Goal: Information Seeking & Learning: Compare options

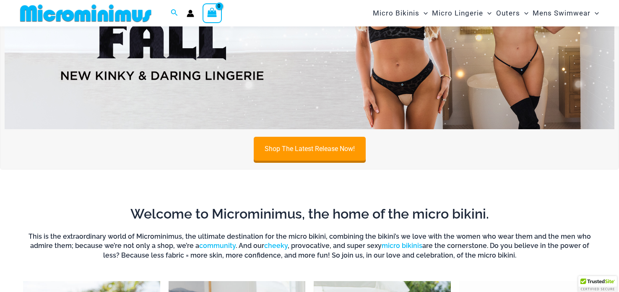
scroll to position [123, 0]
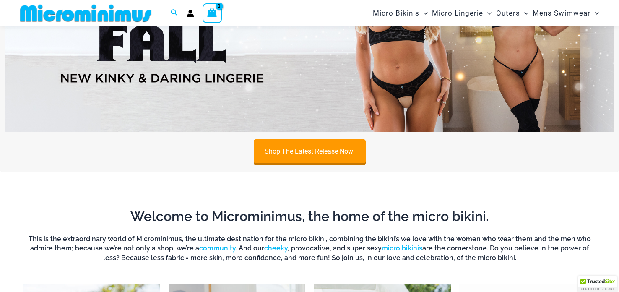
click at [535, 50] on img at bounding box center [310, 28] width 610 height 207
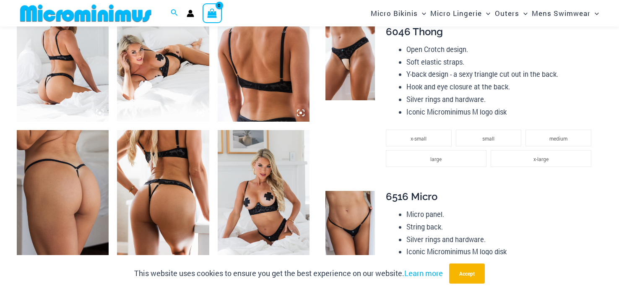
scroll to position [544, 0]
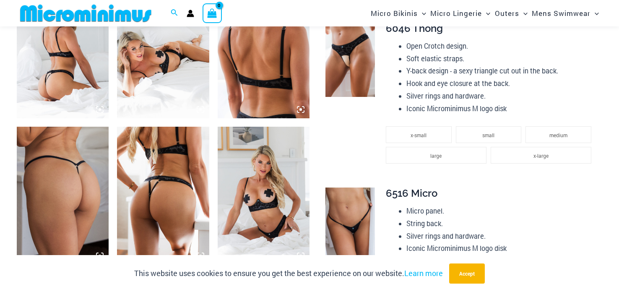
click at [44, 59] on img at bounding box center [63, 49] width 92 height 138
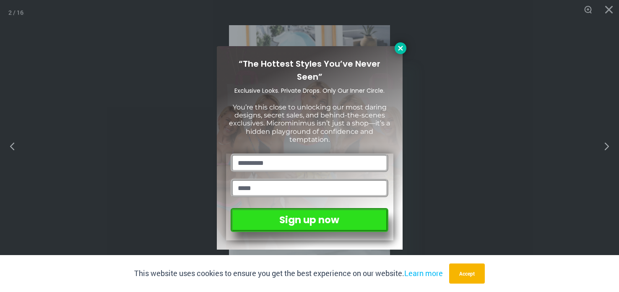
click at [398, 49] on icon at bounding box center [400, 48] width 5 height 5
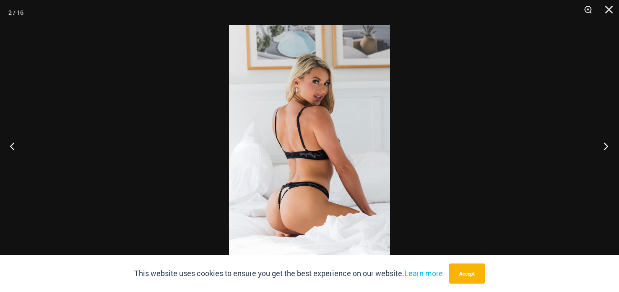
click at [603, 141] on button "Next" at bounding box center [603, 146] width 31 height 42
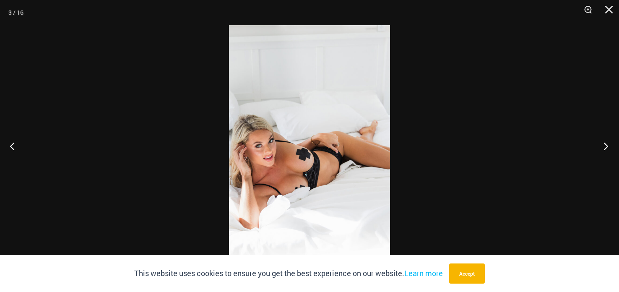
click at [601, 141] on button "Next" at bounding box center [603, 146] width 31 height 42
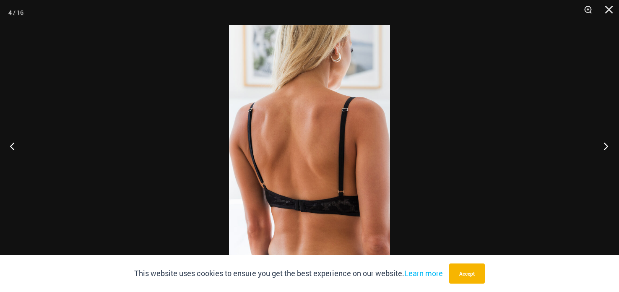
click at [601, 141] on button "Next" at bounding box center [603, 146] width 31 height 42
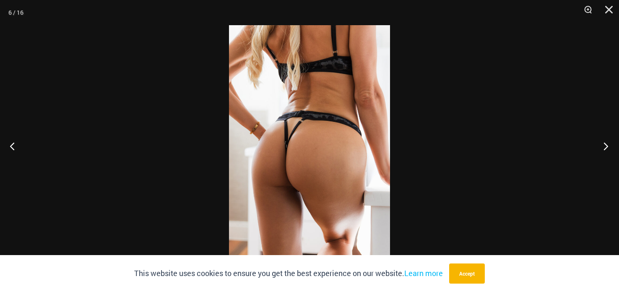
click at [599, 138] on button "Next" at bounding box center [603, 146] width 31 height 42
click at [599, 137] on button "Next" at bounding box center [603, 146] width 31 height 42
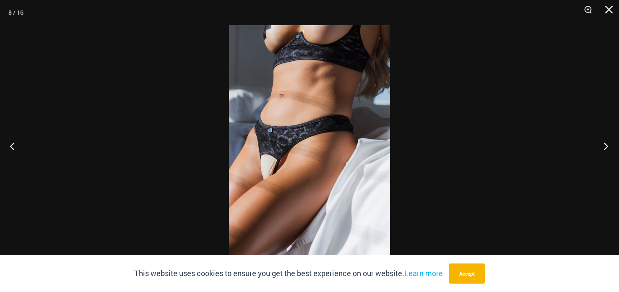
click at [597, 135] on button "Next" at bounding box center [603, 146] width 31 height 42
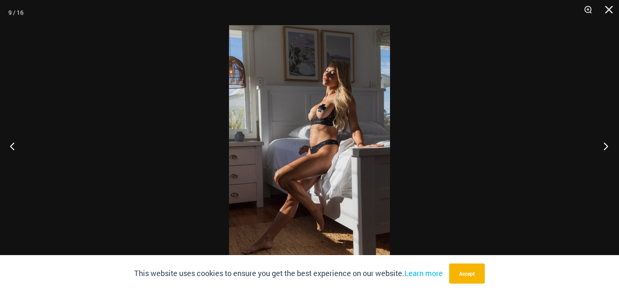
click at [597, 135] on button "Next" at bounding box center [603, 146] width 31 height 42
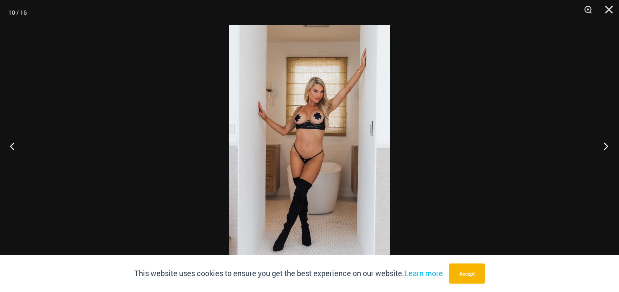
click at [597, 135] on button "Next" at bounding box center [603, 146] width 31 height 42
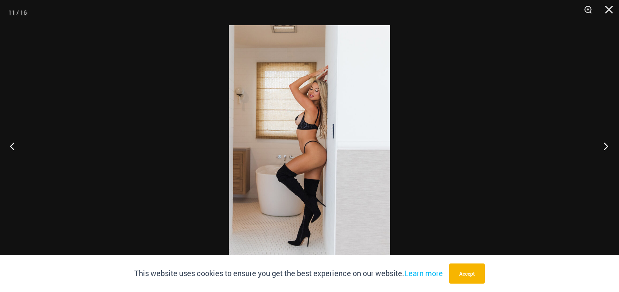
click at [597, 135] on button "Next" at bounding box center [603, 146] width 31 height 42
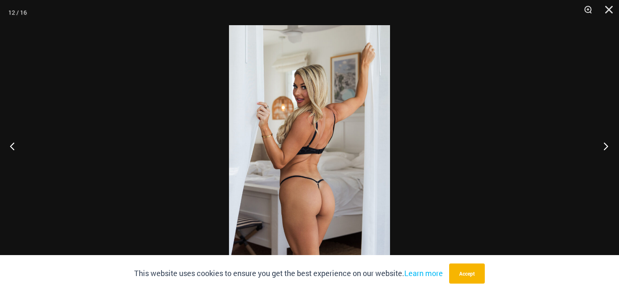
click at [597, 135] on button "Next" at bounding box center [603, 146] width 31 height 42
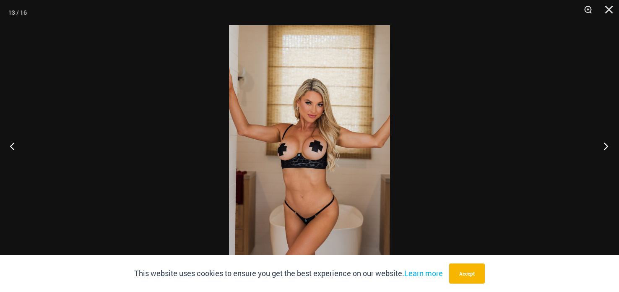
click at [597, 135] on button "Next" at bounding box center [603, 146] width 31 height 42
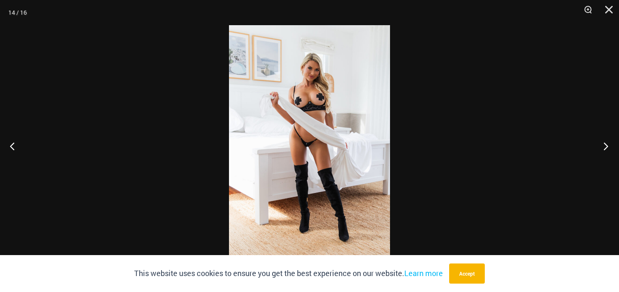
click at [597, 135] on button "Next" at bounding box center [603, 146] width 31 height 42
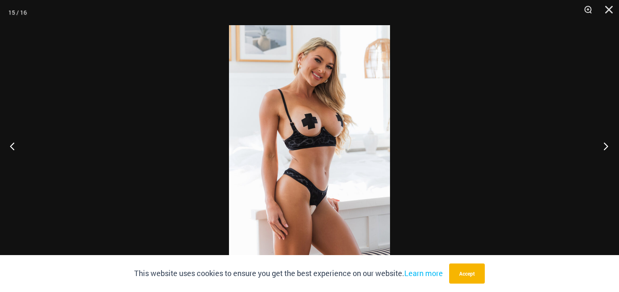
click at [597, 135] on button "Next" at bounding box center [603, 146] width 31 height 42
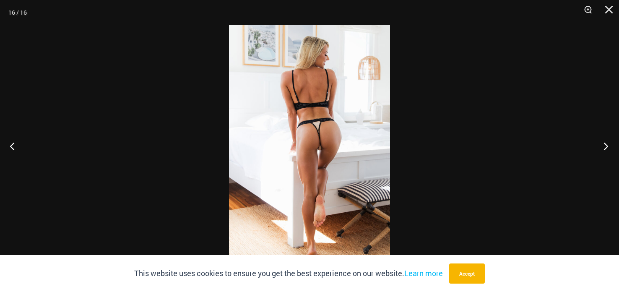
click at [597, 135] on button "Next" at bounding box center [603, 146] width 31 height 42
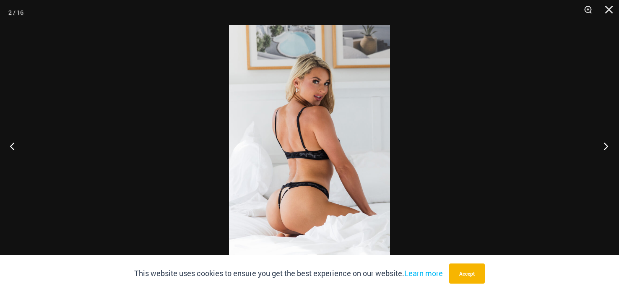
click at [597, 134] on button "Next" at bounding box center [603, 146] width 31 height 42
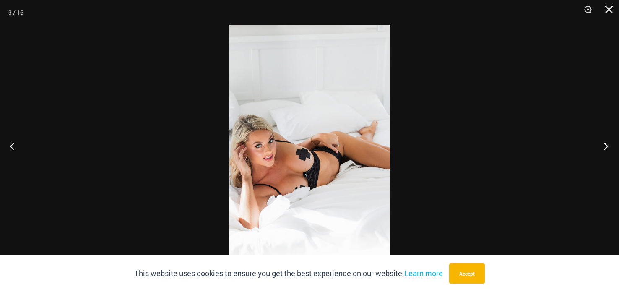
click at [597, 134] on button "Next" at bounding box center [603, 146] width 31 height 42
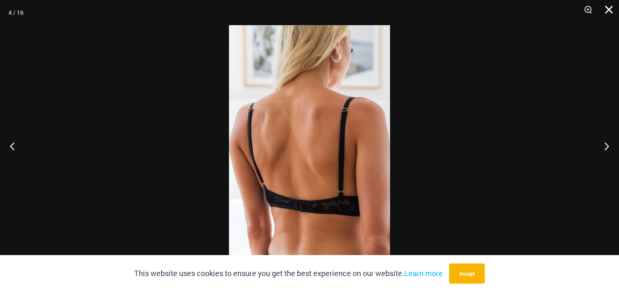
click at [609, 5] on button "Close" at bounding box center [606, 12] width 21 height 25
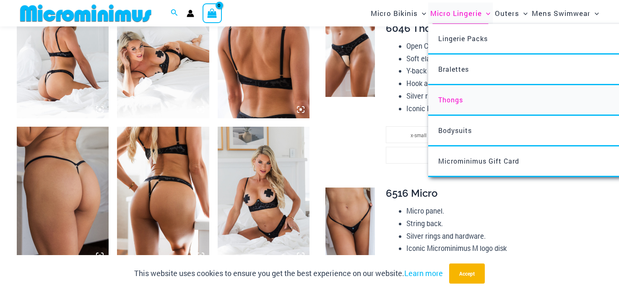
click at [449, 97] on span "Thongs" at bounding box center [450, 99] width 25 height 9
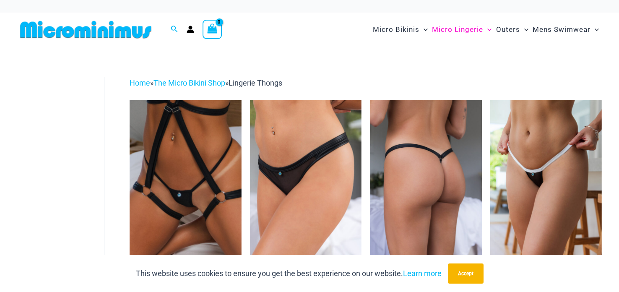
click at [421, 166] on img at bounding box center [426, 184] width 112 height 168
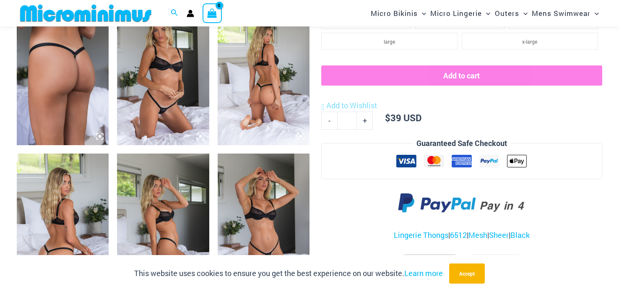
scroll to position [520, 0]
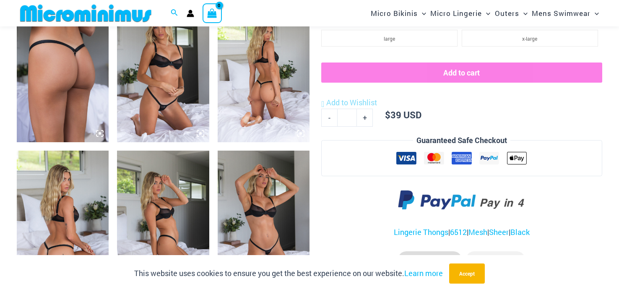
click at [241, 108] on img at bounding box center [264, 73] width 92 height 138
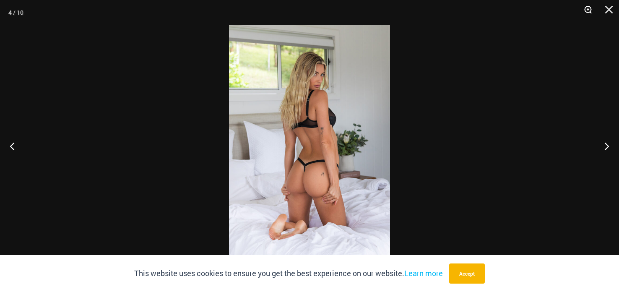
click at [577, 13] on button "Zoom" at bounding box center [585, 12] width 21 height 25
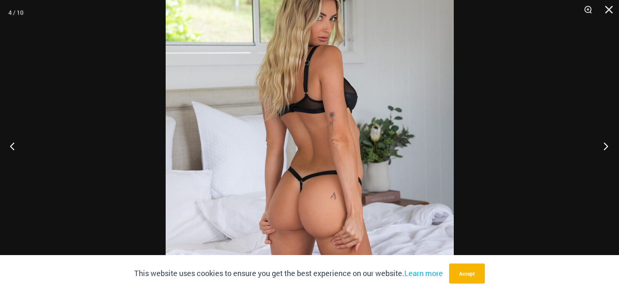
click at [607, 140] on button "Next" at bounding box center [603, 146] width 31 height 42
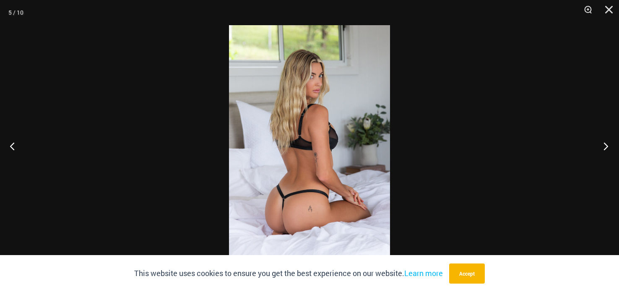
click at [607, 141] on button "Next" at bounding box center [603, 146] width 31 height 42
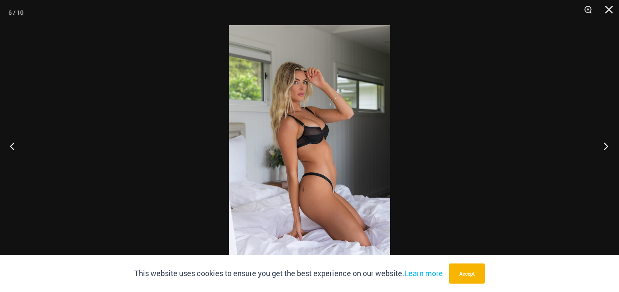
click at [608, 141] on button "Next" at bounding box center [603, 146] width 31 height 42
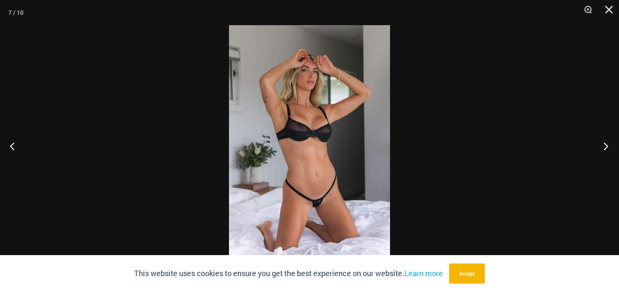
click at [608, 141] on button "Next" at bounding box center [603, 146] width 31 height 42
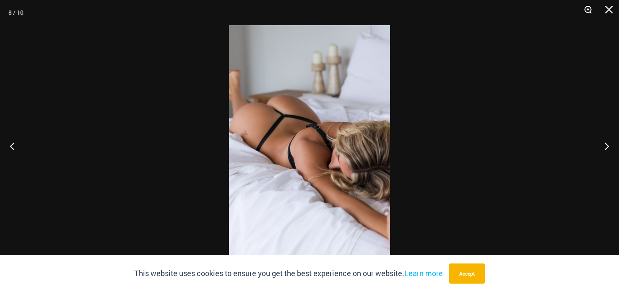
click at [586, 12] on button "Zoom" at bounding box center [585, 12] width 21 height 25
click at [586, 13] on button "Zoom" at bounding box center [585, 12] width 21 height 25
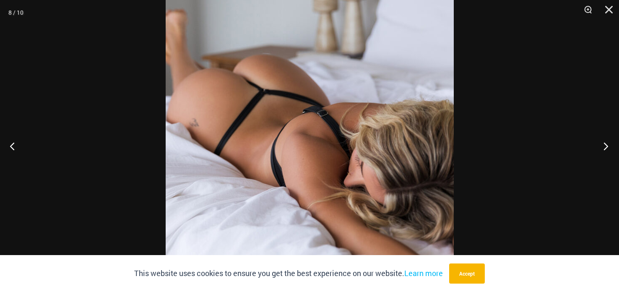
click at [604, 145] on button "Next" at bounding box center [603, 146] width 31 height 42
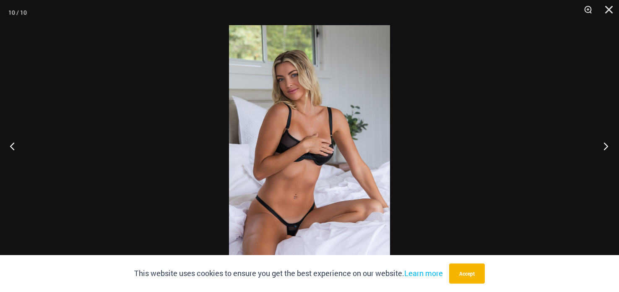
click at [604, 144] on button "Next" at bounding box center [603, 146] width 31 height 42
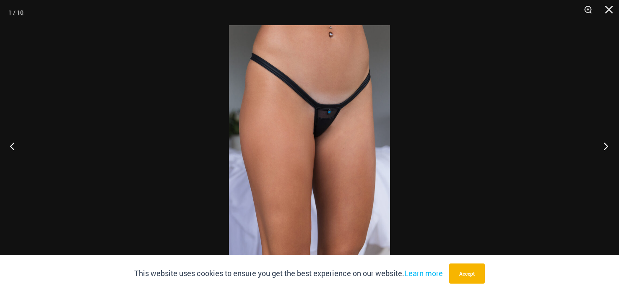
click at [604, 144] on button "Next" at bounding box center [603, 146] width 31 height 42
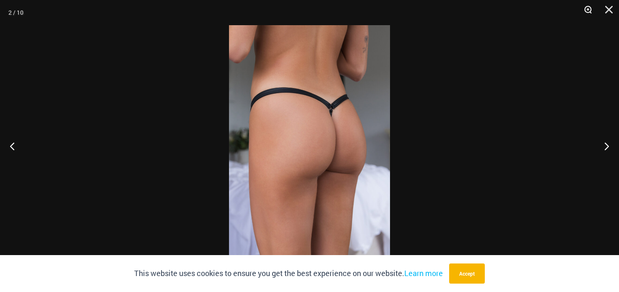
click at [591, 6] on button "Zoom" at bounding box center [585, 12] width 21 height 25
click at [592, 6] on button "Zoom" at bounding box center [585, 12] width 21 height 25
click at [591, 15] on button "Zoom" at bounding box center [585, 12] width 21 height 25
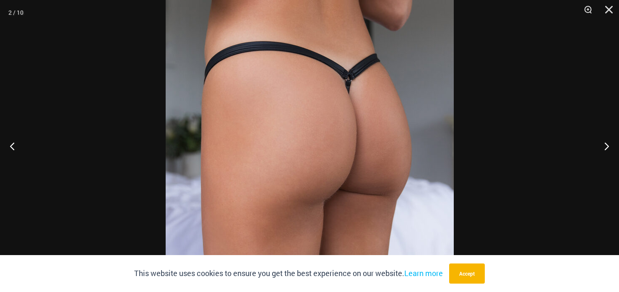
click at [362, 97] on img at bounding box center [310, 146] width 288 height 432
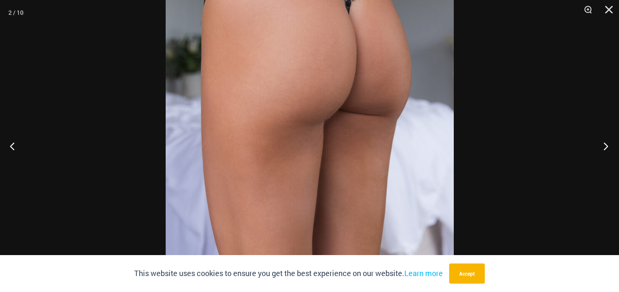
click at [612, 152] on button "Next" at bounding box center [603, 146] width 31 height 42
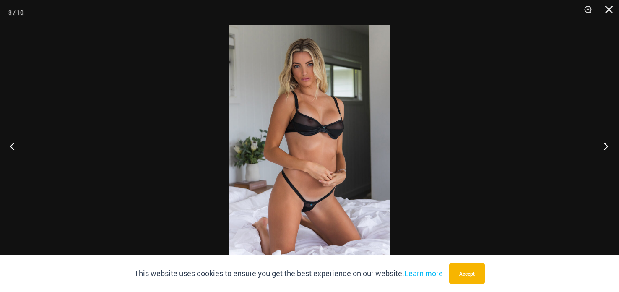
click at [612, 149] on button "Next" at bounding box center [603, 146] width 31 height 42
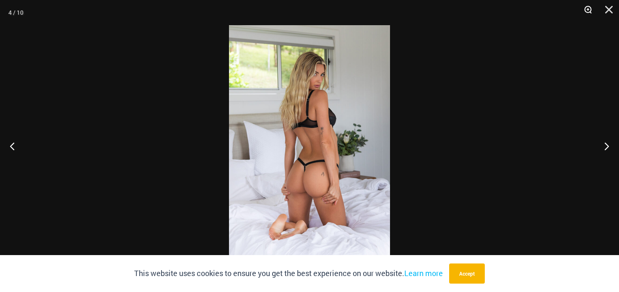
click at [585, 21] on button "Zoom" at bounding box center [585, 12] width 21 height 25
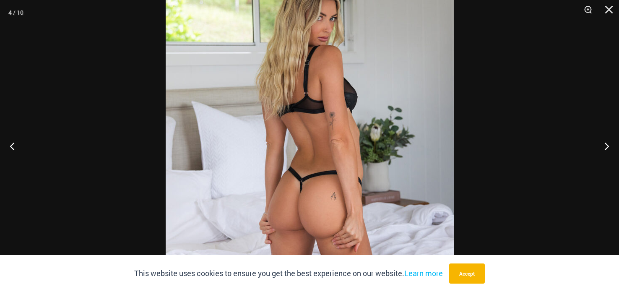
click at [388, 117] on img at bounding box center [310, 146] width 288 height 432
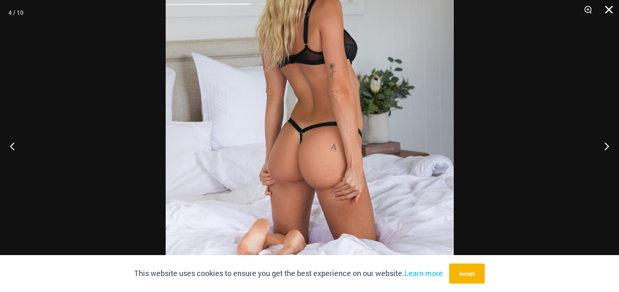
click at [608, 9] on button "Close" at bounding box center [606, 12] width 21 height 25
click at [608, 10] on button "Close" at bounding box center [606, 12] width 21 height 25
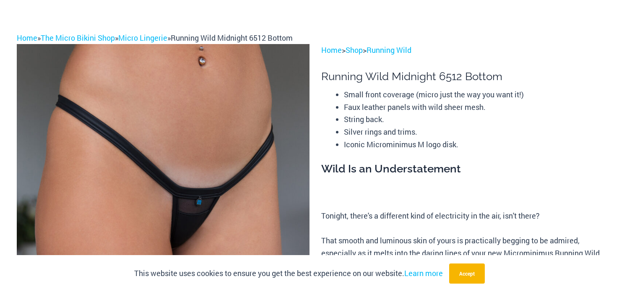
scroll to position [0, 0]
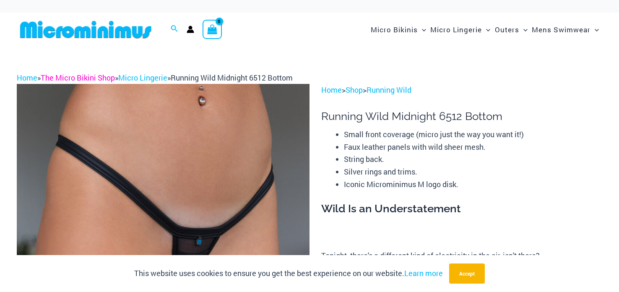
click at [82, 78] on link "The Micro Bikini Shop" at bounding box center [78, 78] width 74 height 10
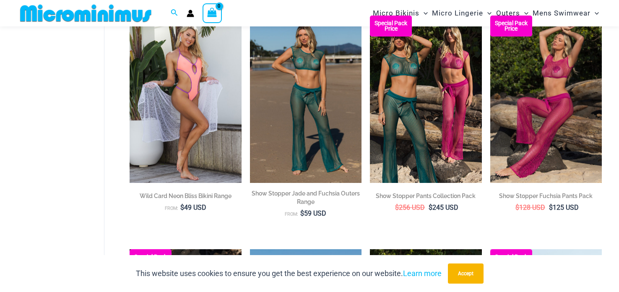
scroll to position [355, 0]
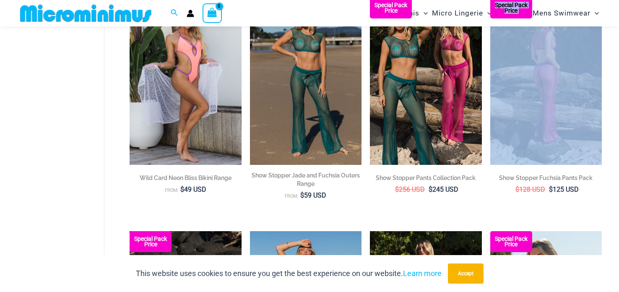
drag, startPoint x: 609, startPoint y: 80, endPoint x: 601, endPoint y: 85, distance: 9.6
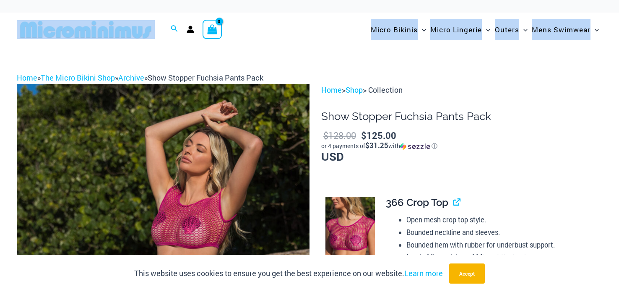
drag, startPoint x: 619, startPoint y: 12, endPoint x: 619, endPoint y: 18, distance: 5.9
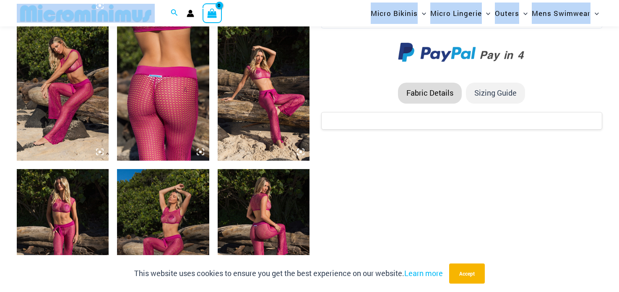
scroll to position [631, 0]
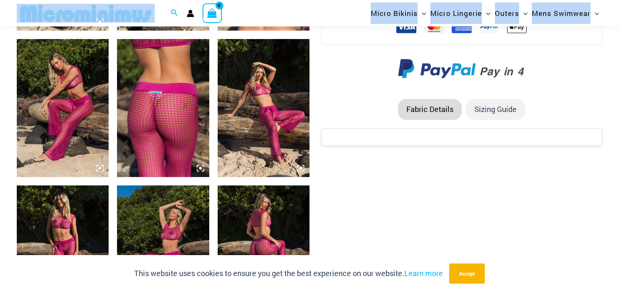
click at [139, 115] on img at bounding box center [163, 108] width 92 height 138
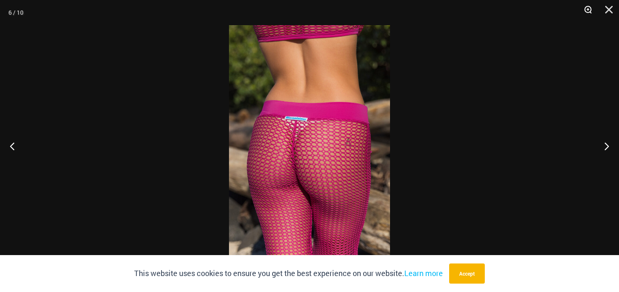
click at [582, 10] on button "Zoom" at bounding box center [585, 12] width 21 height 25
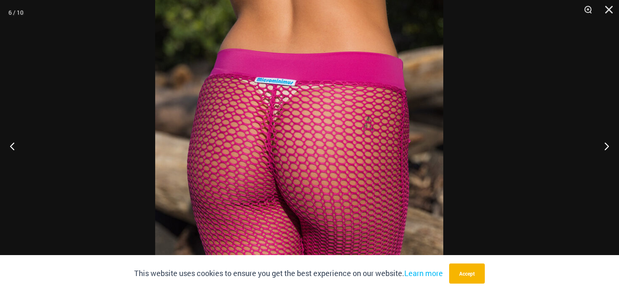
click at [248, 151] on img at bounding box center [299, 130] width 288 height 432
click at [247, 127] on img at bounding box center [299, 130] width 288 height 432
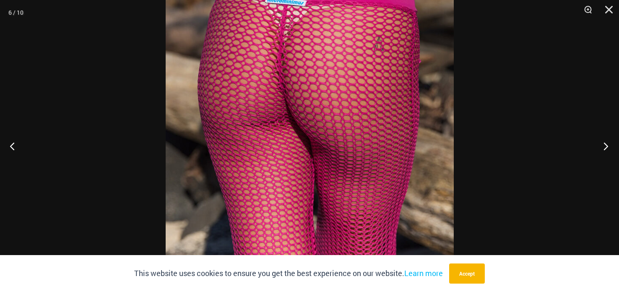
click at [601, 146] on button "Next" at bounding box center [603, 146] width 31 height 42
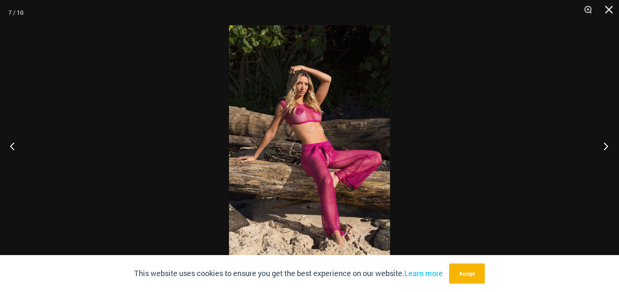
click at [601, 148] on button "Next" at bounding box center [603, 146] width 31 height 42
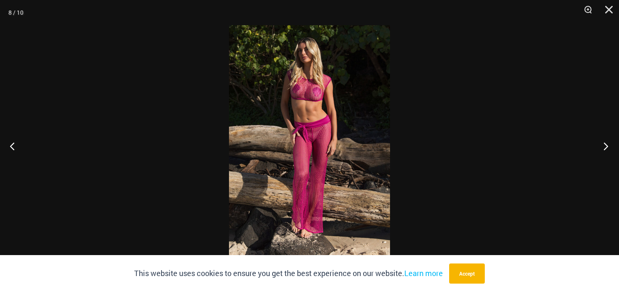
click at [600, 148] on button "Next" at bounding box center [603, 146] width 31 height 42
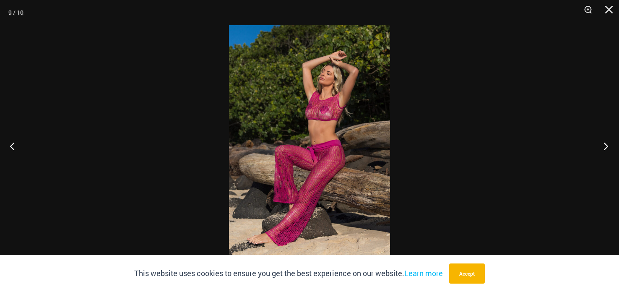
click at [600, 148] on button "Next" at bounding box center [603, 146] width 31 height 42
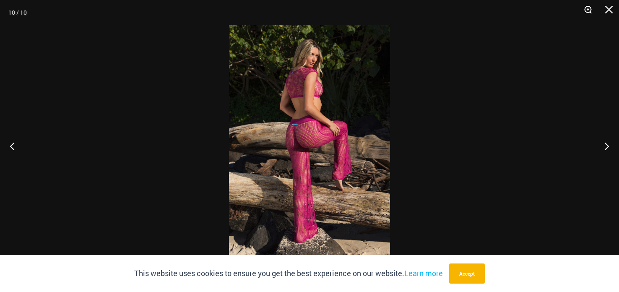
click at [589, 9] on button "Zoom" at bounding box center [585, 12] width 21 height 25
click at [588, 11] on button "Zoom" at bounding box center [585, 12] width 21 height 25
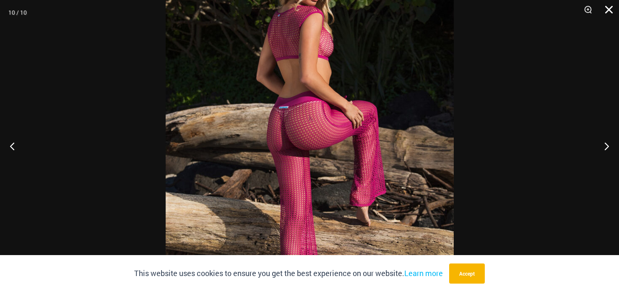
click at [609, 10] on button "Close" at bounding box center [606, 12] width 21 height 25
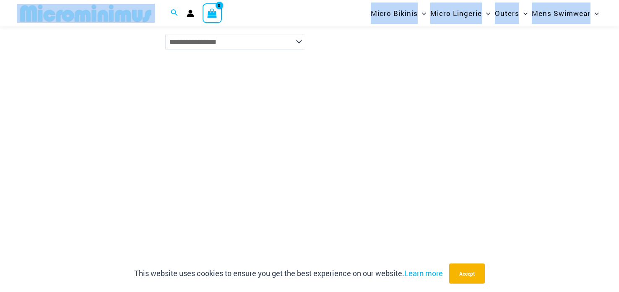
scroll to position [1209, 0]
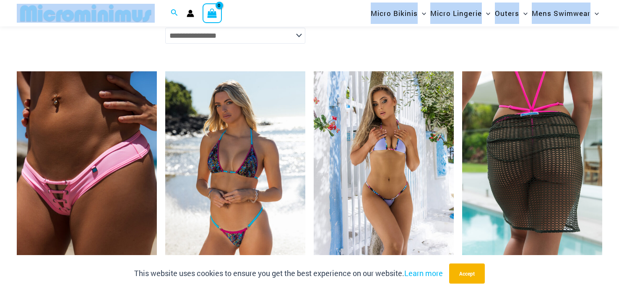
click at [510, 151] on img at bounding box center [532, 176] width 140 height 210
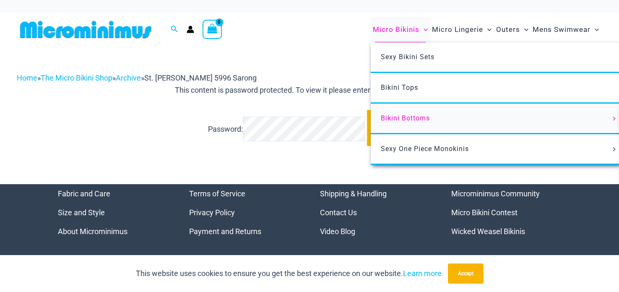
click at [409, 117] on span "Bikini Bottoms" at bounding box center [405, 118] width 49 height 8
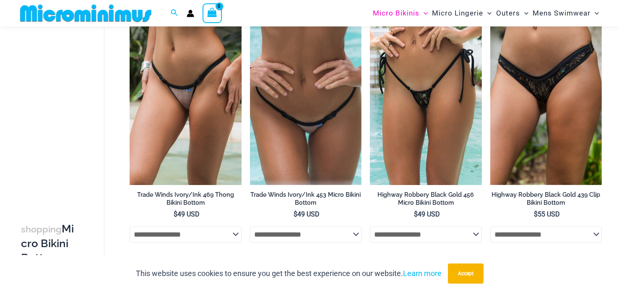
scroll to position [1221, 0]
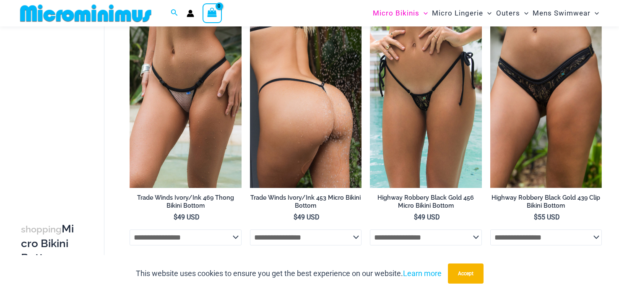
click at [323, 142] on img at bounding box center [306, 104] width 112 height 168
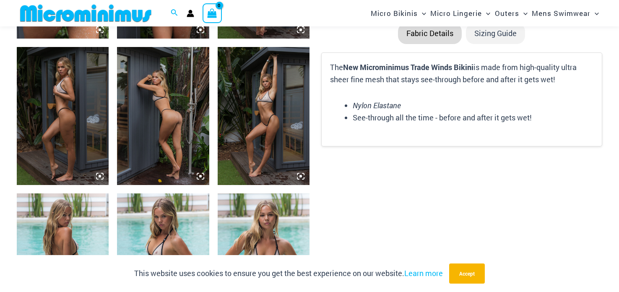
scroll to position [620, 0]
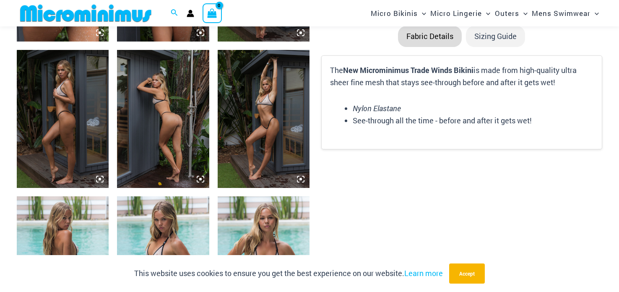
click at [154, 106] on img at bounding box center [163, 119] width 92 height 138
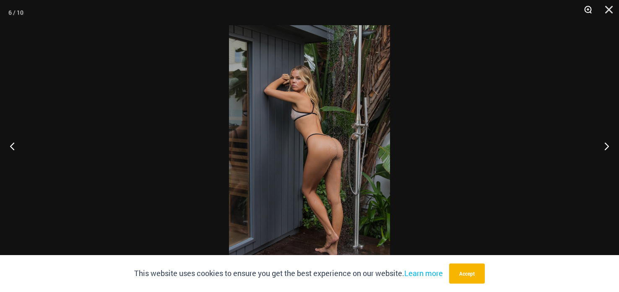
click at [582, 11] on button "Zoom" at bounding box center [585, 12] width 21 height 25
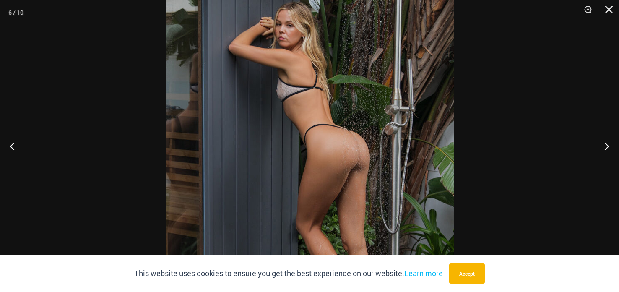
click at [360, 148] on img at bounding box center [310, 146] width 288 height 432
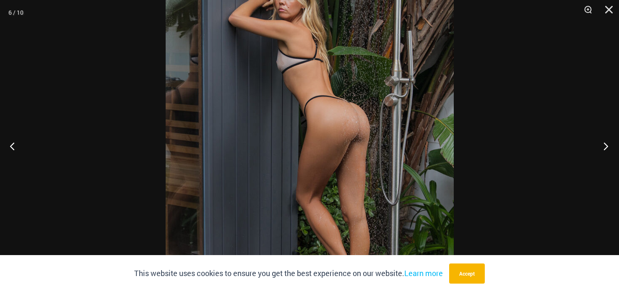
click at [600, 145] on button "Next" at bounding box center [603, 146] width 31 height 42
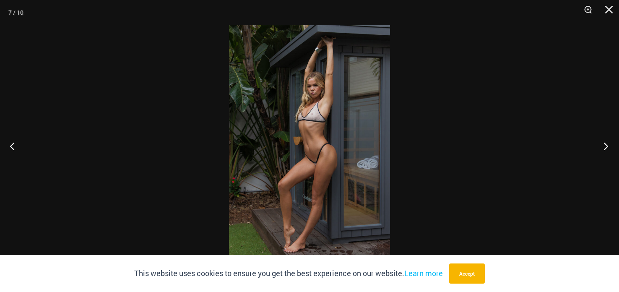
click at [599, 147] on button "Next" at bounding box center [603, 146] width 31 height 42
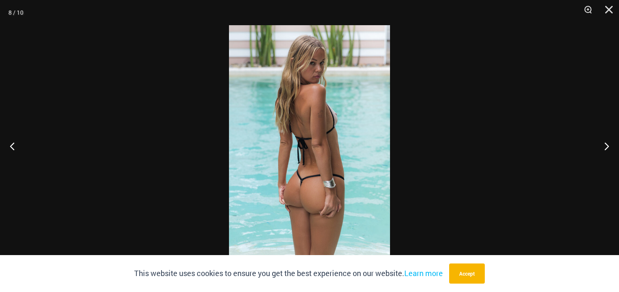
click at [602, 120] on div at bounding box center [309, 146] width 619 height 292
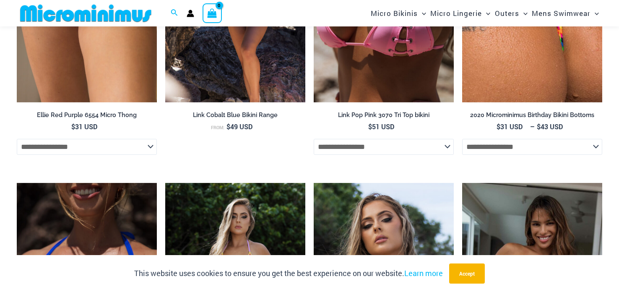
scroll to position [1924, 0]
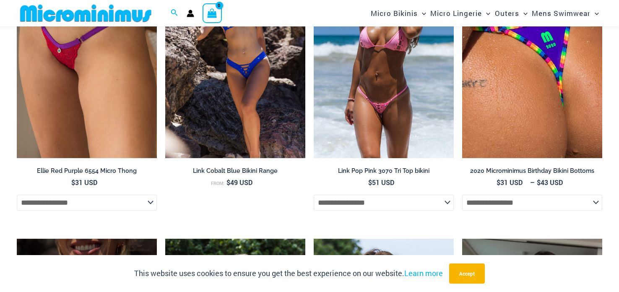
click at [342, 71] on img at bounding box center [384, 53] width 140 height 210
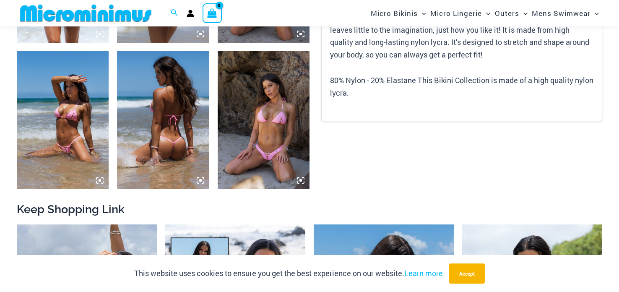
scroll to position [580, 0]
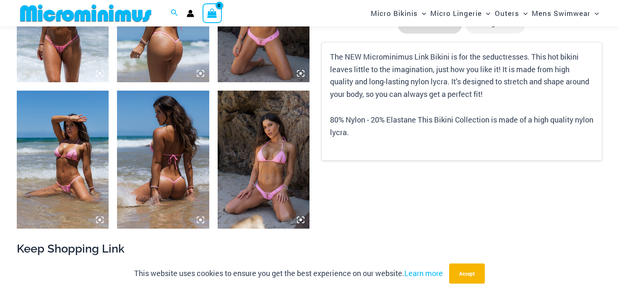
click at [137, 46] on img at bounding box center [163, 13] width 92 height 138
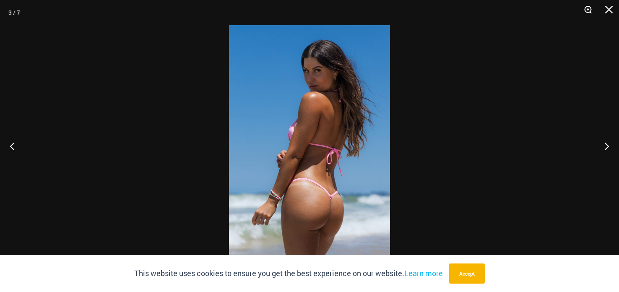
click at [591, 12] on button "Zoom" at bounding box center [585, 12] width 21 height 25
click at [588, 14] on button "Zoom" at bounding box center [585, 12] width 21 height 25
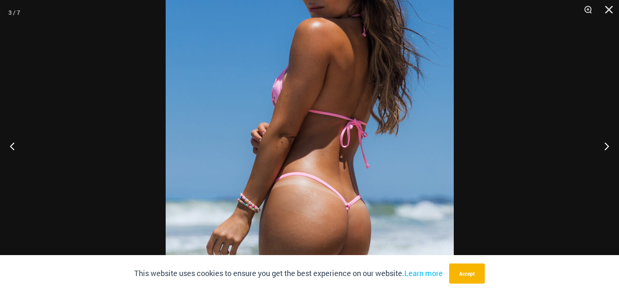
click at [287, 132] on img at bounding box center [310, 115] width 288 height 432
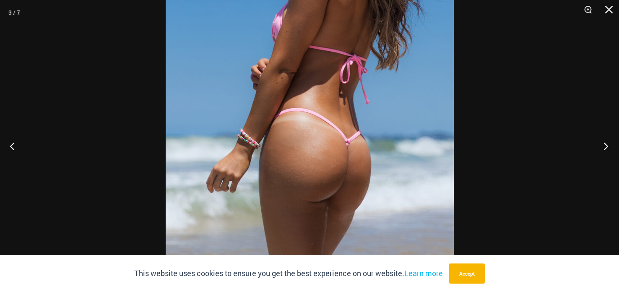
click at [596, 143] on button "Next" at bounding box center [603, 146] width 31 height 42
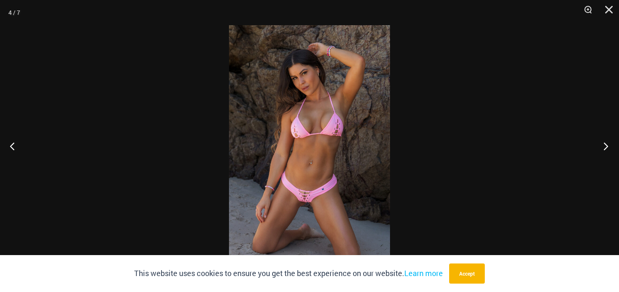
click at [596, 143] on button "Next" at bounding box center [603, 146] width 31 height 42
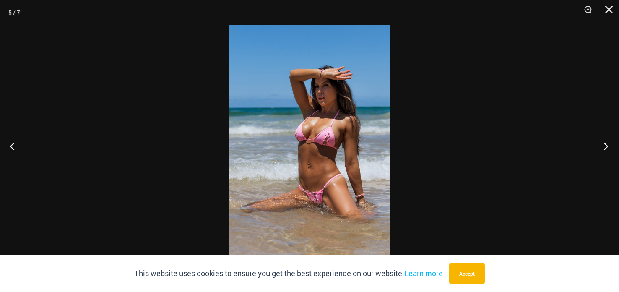
click at [596, 143] on button "Next" at bounding box center [603, 146] width 31 height 42
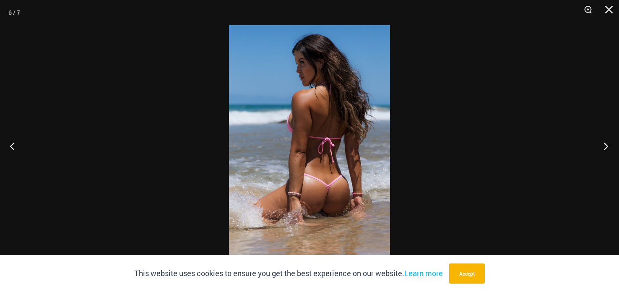
click at [596, 143] on button "Next" at bounding box center [603, 146] width 31 height 42
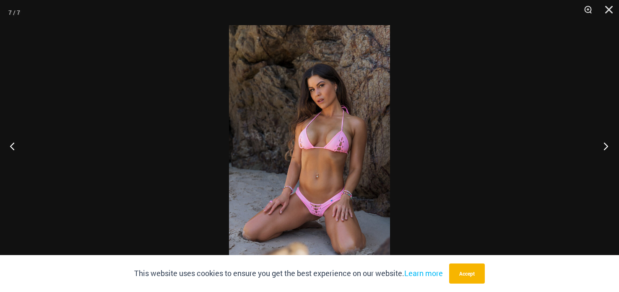
click at [596, 143] on button "Next" at bounding box center [603, 146] width 31 height 42
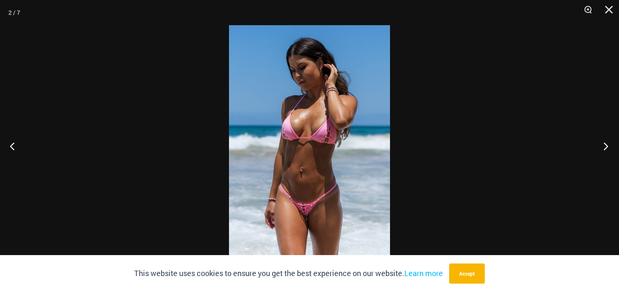
click at [596, 143] on button "Next" at bounding box center [603, 146] width 31 height 42
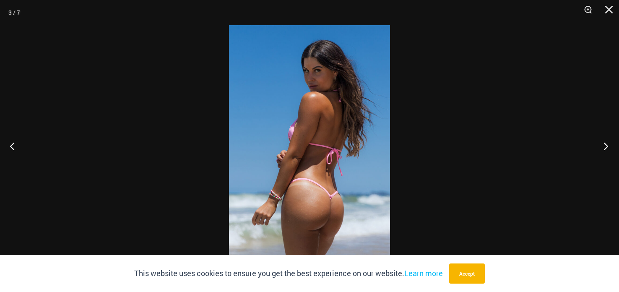
click at [599, 141] on button "Next" at bounding box center [603, 146] width 31 height 42
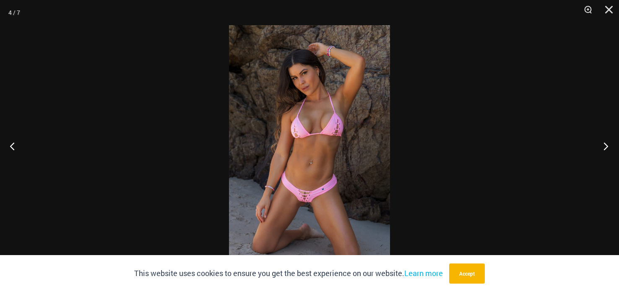
click at [599, 141] on button "Next" at bounding box center [603, 146] width 31 height 42
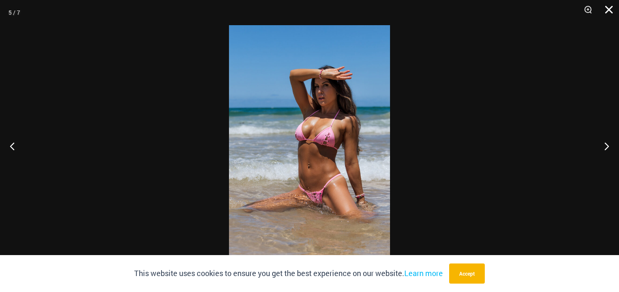
click at [607, 13] on button "Close" at bounding box center [606, 12] width 21 height 25
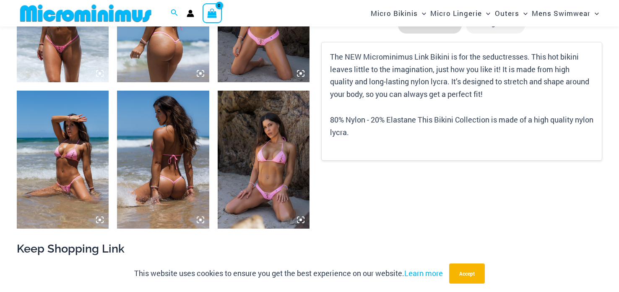
click at [140, 194] on img at bounding box center [163, 160] width 92 height 138
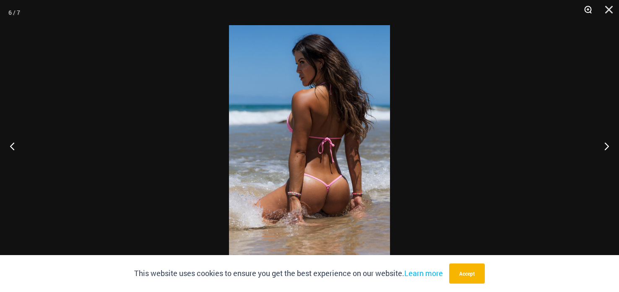
click at [586, 9] on button "Zoom" at bounding box center [585, 12] width 21 height 25
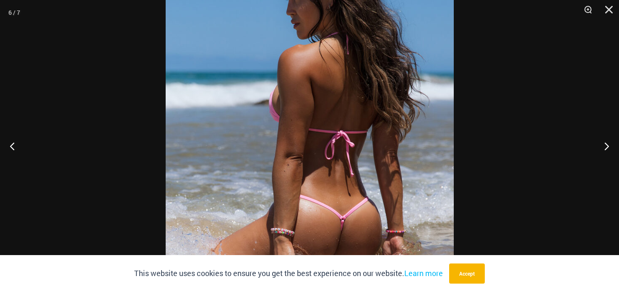
click at [319, 85] on img at bounding box center [310, 146] width 288 height 432
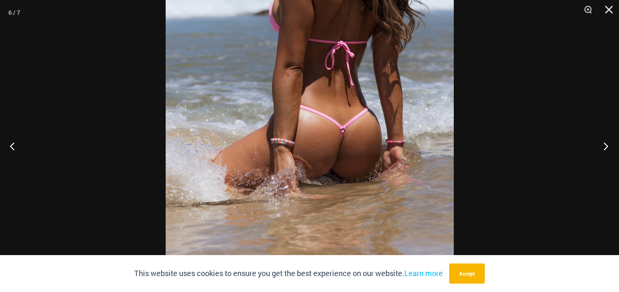
click at [608, 141] on button "Next" at bounding box center [603, 146] width 31 height 42
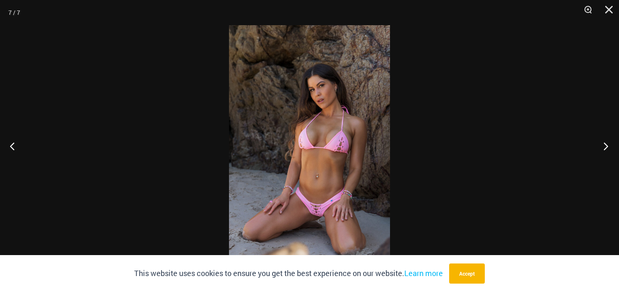
click at [607, 143] on button "Next" at bounding box center [603, 146] width 31 height 42
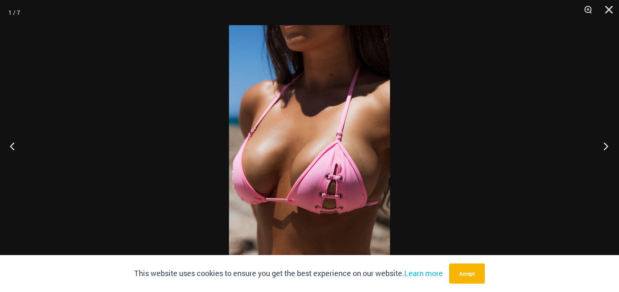
click at [603, 143] on button "Next" at bounding box center [603, 146] width 31 height 42
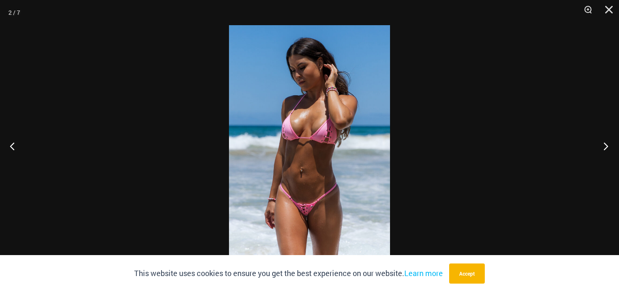
click at [602, 143] on button "Next" at bounding box center [603, 146] width 31 height 42
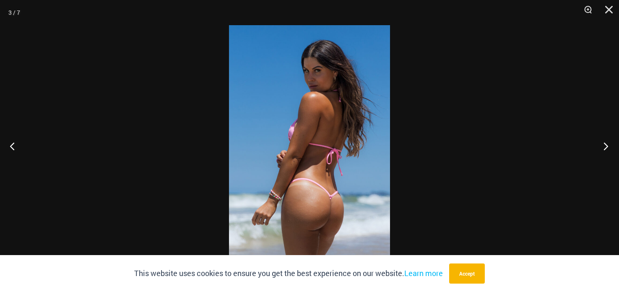
click at [602, 143] on button "Next" at bounding box center [603, 146] width 31 height 42
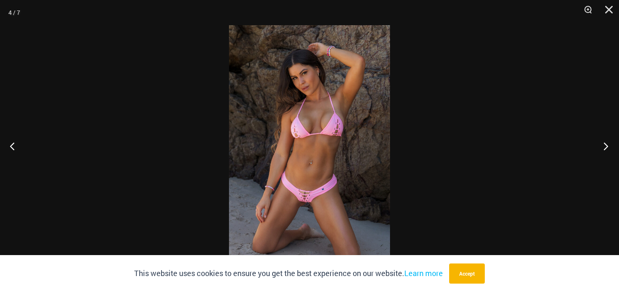
click at [602, 143] on button "Next" at bounding box center [603, 146] width 31 height 42
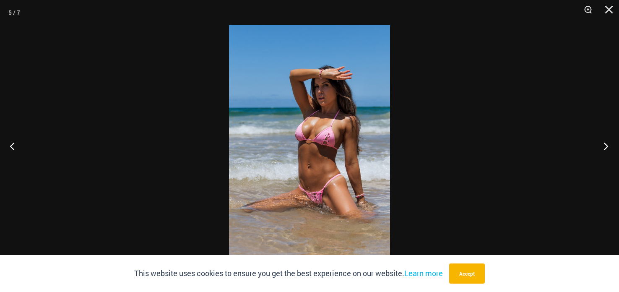
click at [602, 142] on button "Next" at bounding box center [603, 146] width 31 height 42
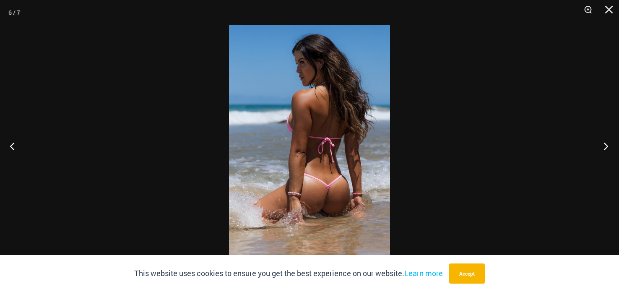
click at [602, 142] on button "Next" at bounding box center [603, 146] width 31 height 42
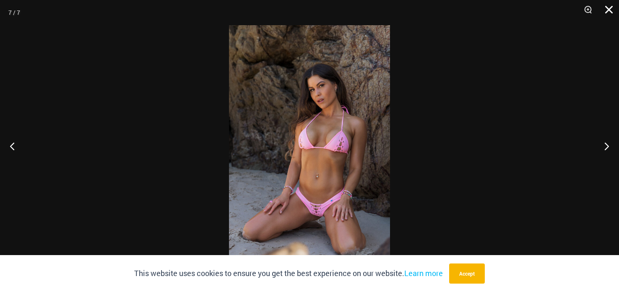
click at [607, 8] on button "Close" at bounding box center [606, 12] width 21 height 25
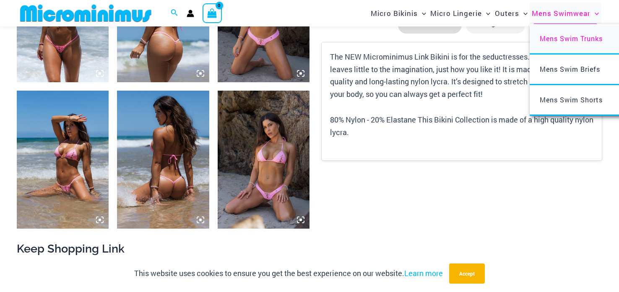
click at [572, 40] on span "Mens Swim Trunks" at bounding box center [571, 38] width 63 height 9
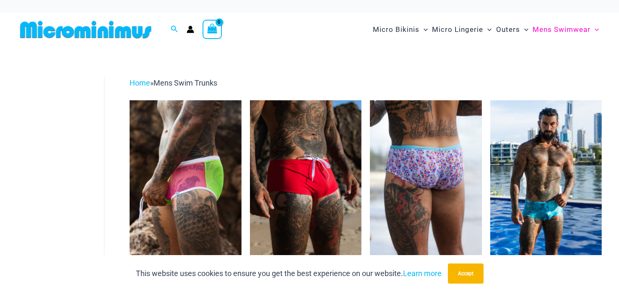
click at [425, 162] on img at bounding box center [426, 184] width 112 height 168
click at [424, 162] on img at bounding box center [426, 184] width 112 height 168
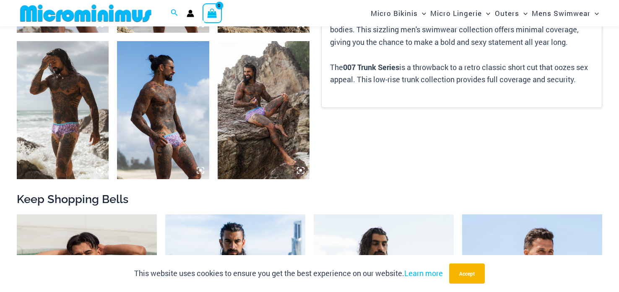
scroll to position [633, 0]
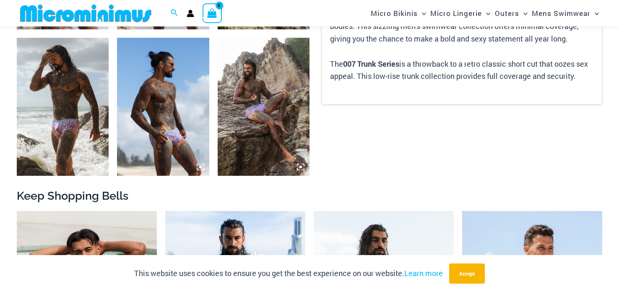
click at [172, 105] on img at bounding box center [163, 107] width 92 height 138
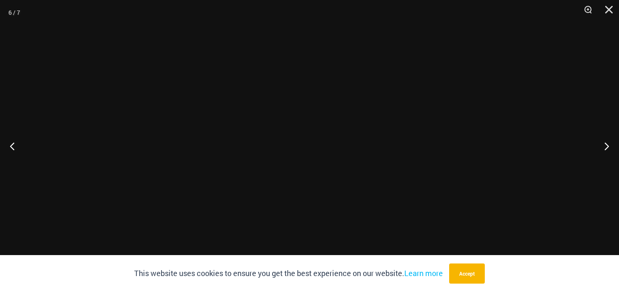
click at [172, 105] on div at bounding box center [309, 146] width 619 height 292
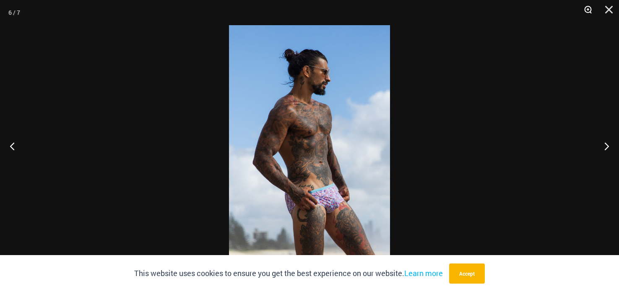
click at [585, 11] on button "Zoom" at bounding box center [585, 12] width 21 height 25
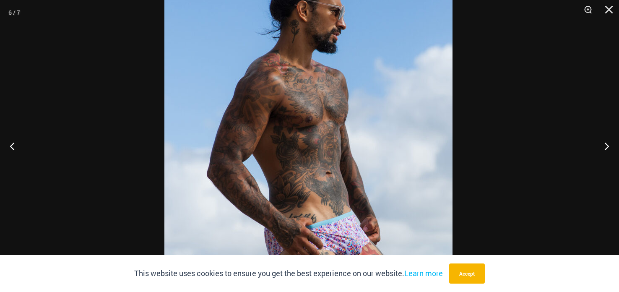
click at [319, 99] on img at bounding box center [308, 144] width 288 height 432
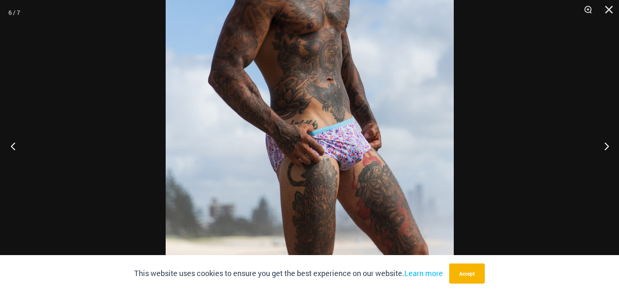
click at [19, 147] on button "Previous" at bounding box center [15, 146] width 31 height 42
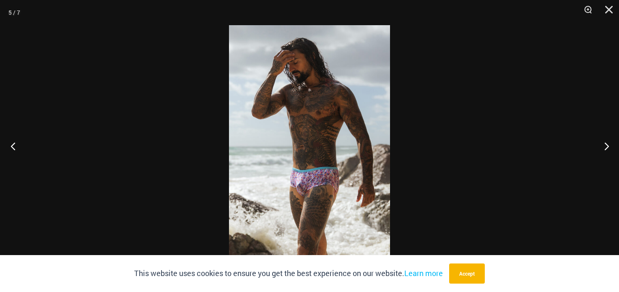
click at [19, 148] on button "Previous" at bounding box center [15, 146] width 31 height 42
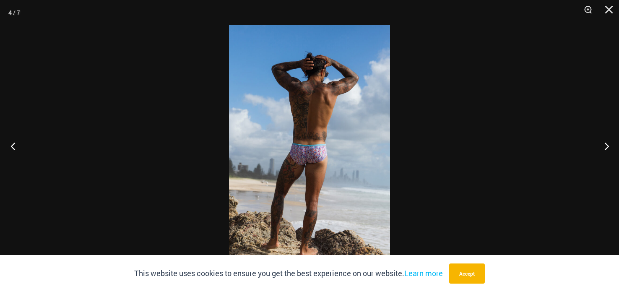
click at [20, 148] on button "Previous" at bounding box center [15, 146] width 31 height 42
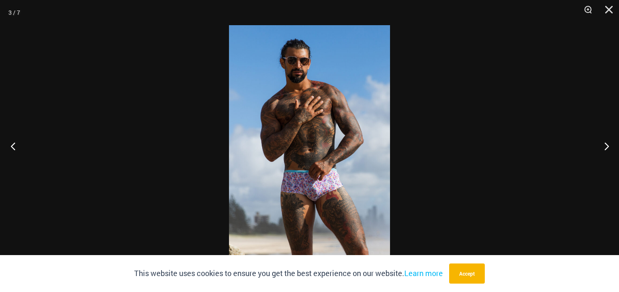
click at [20, 148] on button "Previous" at bounding box center [15, 146] width 31 height 42
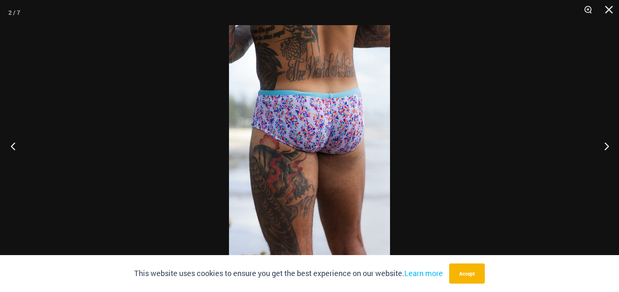
click at [21, 149] on button "Previous" at bounding box center [15, 146] width 31 height 42
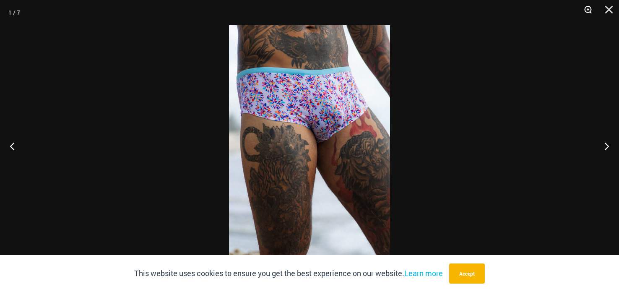
click at [585, 7] on button "Zoom" at bounding box center [585, 12] width 21 height 25
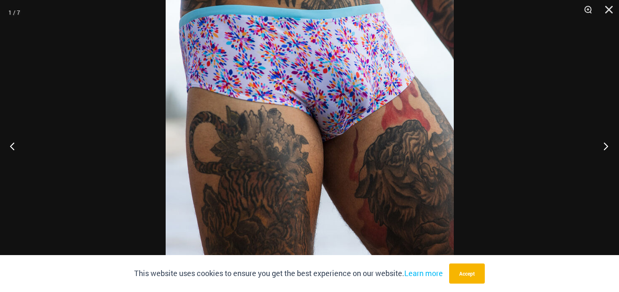
click at [602, 144] on button "Next" at bounding box center [603, 146] width 31 height 42
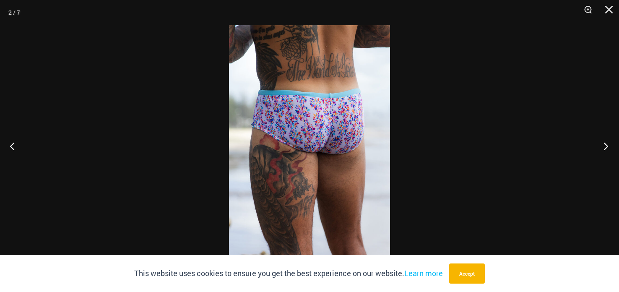
click at [602, 144] on button "Next" at bounding box center [603, 146] width 31 height 42
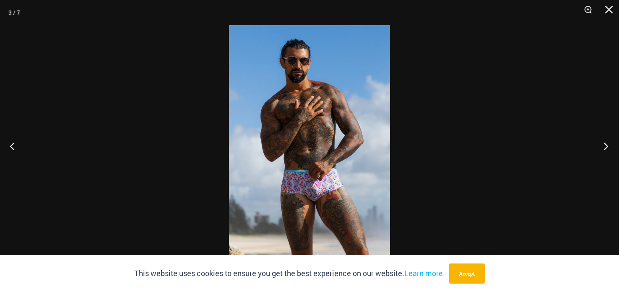
click at [603, 142] on button "Next" at bounding box center [603, 146] width 31 height 42
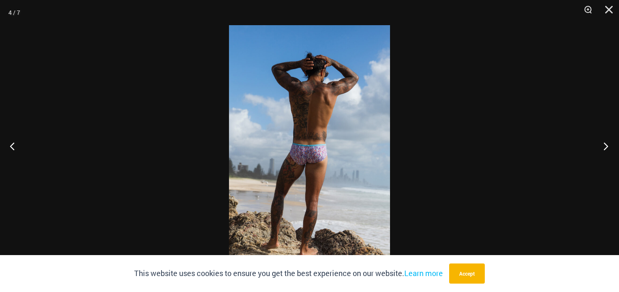
click at [601, 141] on button "Next" at bounding box center [603, 146] width 31 height 42
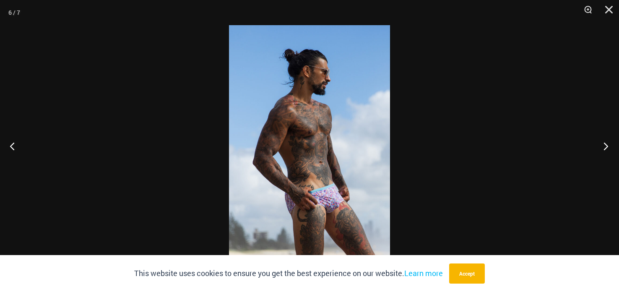
click at [600, 140] on button "Next" at bounding box center [603, 146] width 31 height 42
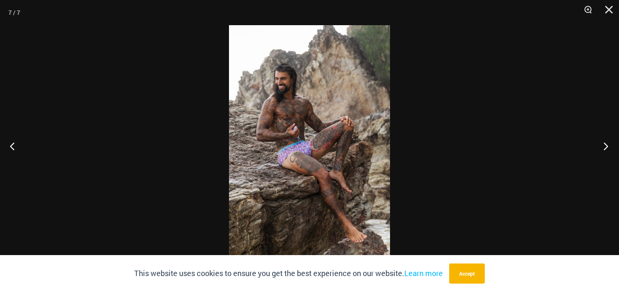
click at [599, 139] on button "Next" at bounding box center [603, 146] width 31 height 42
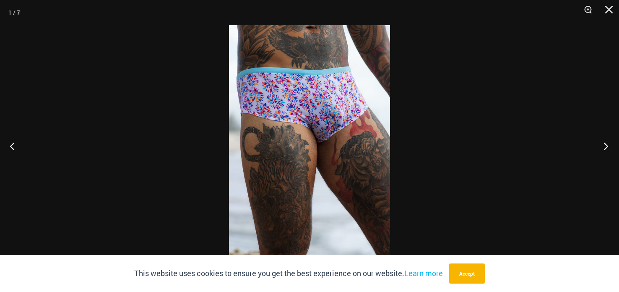
click at [599, 137] on button "Next" at bounding box center [603, 146] width 31 height 42
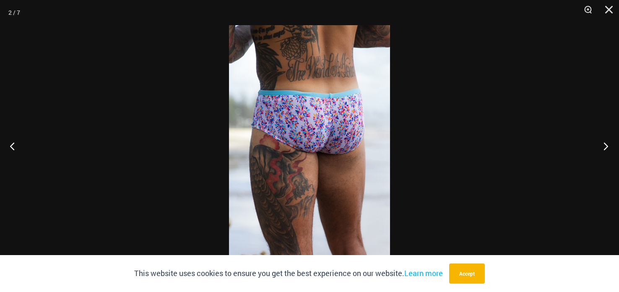
click at [599, 136] on button "Next" at bounding box center [603, 146] width 31 height 42
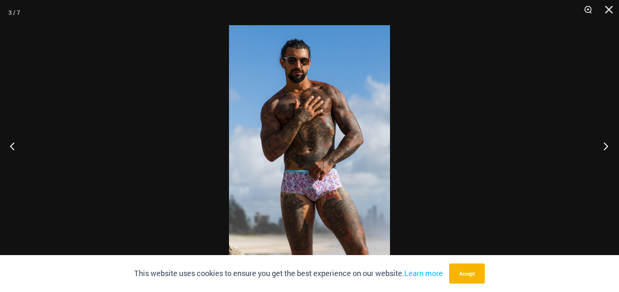
click at [605, 144] on button "Next" at bounding box center [603, 146] width 31 height 42
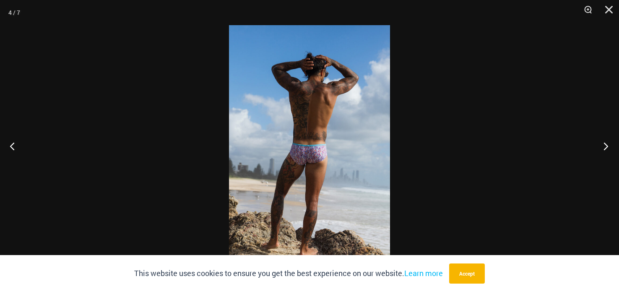
click at [605, 144] on button "Next" at bounding box center [603, 146] width 31 height 42
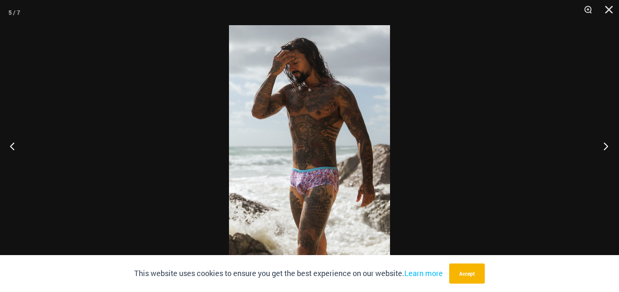
click at [606, 143] on button "Next" at bounding box center [603, 146] width 31 height 42
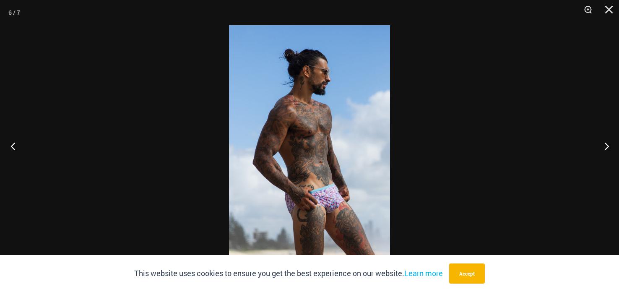
click at [16, 150] on button "Previous" at bounding box center [15, 146] width 31 height 42
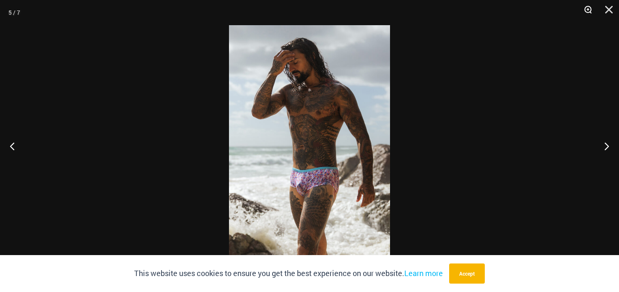
click at [590, 10] on button "Zoom" at bounding box center [585, 12] width 21 height 25
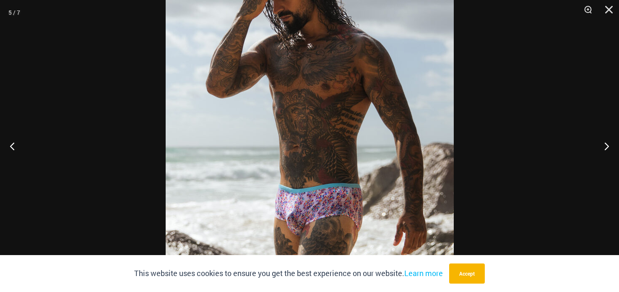
click at [368, 134] on img at bounding box center [310, 146] width 288 height 432
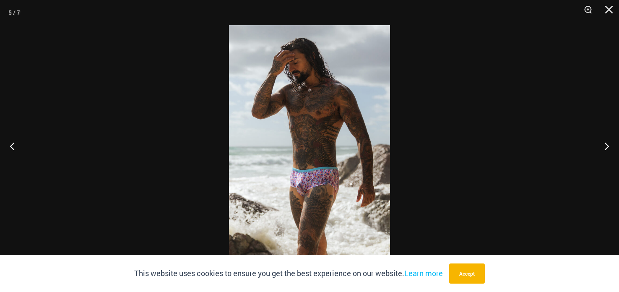
click at [361, 121] on img at bounding box center [309, 146] width 161 height 242
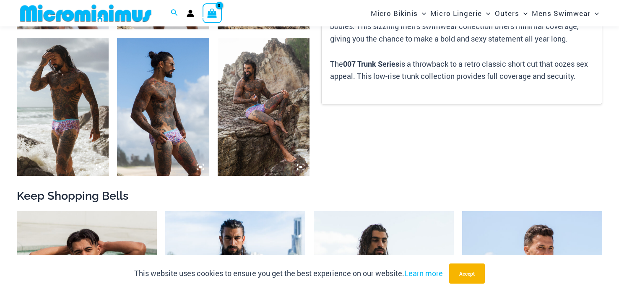
click at [58, 137] on img at bounding box center [63, 107] width 92 height 138
click at [58, 137] on div at bounding box center [309, 146] width 619 height 292
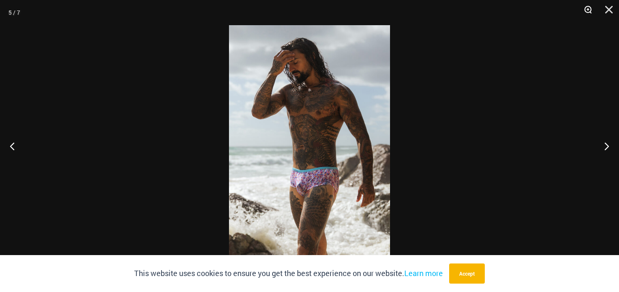
click at [590, 4] on button "Zoom" at bounding box center [585, 12] width 21 height 25
click at [586, 9] on button "Zoom" at bounding box center [585, 12] width 21 height 25
click at [586, 8] on button "Zoom" at bounding box center [585, 12] width 21 height 25
click at [583, 10] on button "Zoom" at bounding box center [585, 12] width 21 height 25
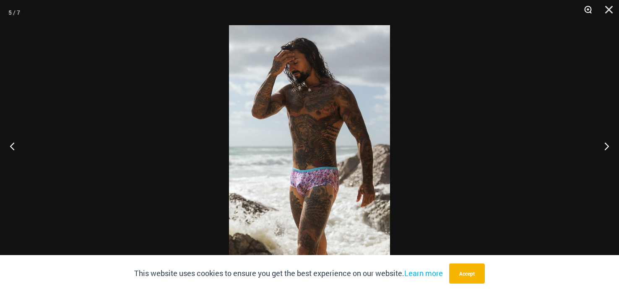
click at [583, 10] on button "Zoom" at bounding box center [585, 12] width 21 height 25
click at [583, 8] on button "Zoom" at bounding box center [585, 12] width 21 height 25
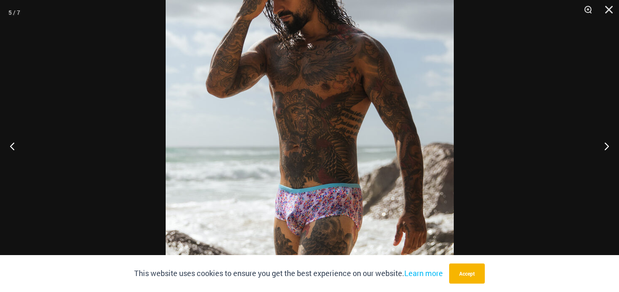
click at [373, 190] on img at bounding box center [310, 146] width 288 height 432
click at [367, 113] on img at bounding box center [310, 146] width 288 height 432
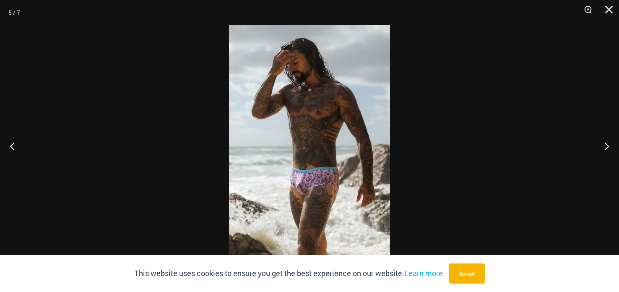
click at [373, 110] on img at bounding box center [309, 146] width 161 height 242
click at [374, 108] on img at bounding box center [309, 146] width 161 height 242
click at [375, 103] on img at bounding box center [309, 146] width 161 height 242
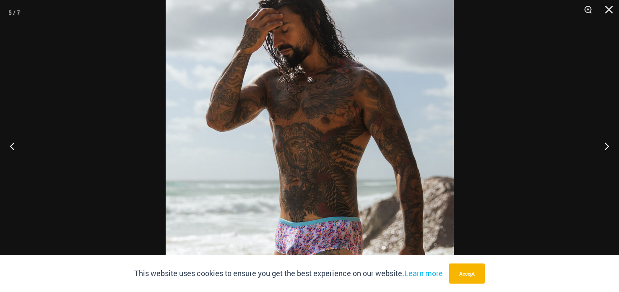
click at [362, 146] on img at bounding box center [310, 180] width 288 height 432
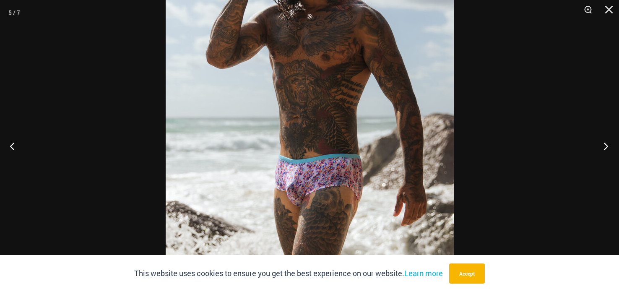
click at [610, 145] on button "Next" at bounding box center [603, 146] width 31 height 42
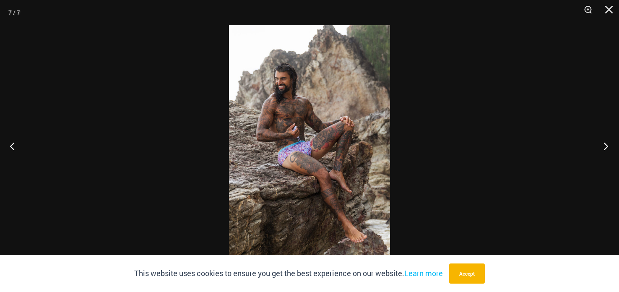
click at [609, 145] on button "Next" at bounding box center [603, 146] width 31 height 42
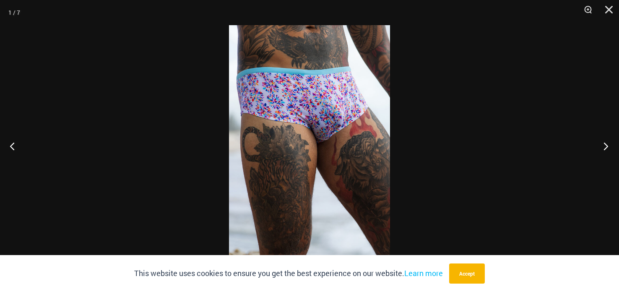
click at [609, 145] on button "Next" at bounding box center [603, 146] width 31 height 42
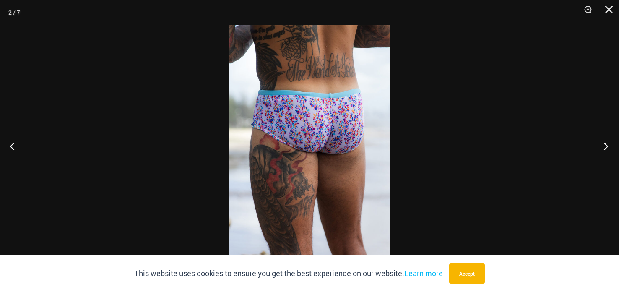
click at [609, 145] on button "Next" at bounding box center [603, 146] width 31 height 42
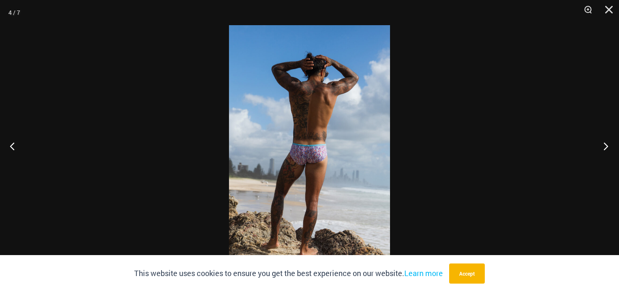
click at [609, 145] on button "Next" at bounding box center [603, 146] width 31 height 42
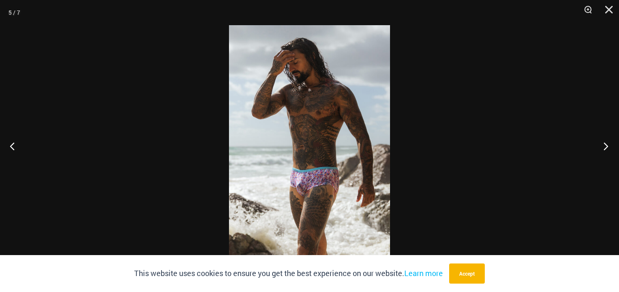
click at [609, 144] on button "Next" at bounding box center [603, 146] width 31 height 42
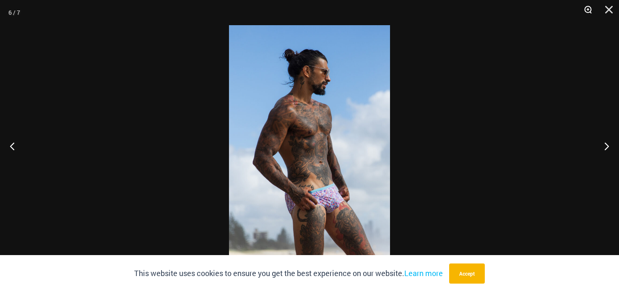
click at [588, 9] on button "Zoom" at bounding box center [585, 12] width 21 height 25
click at [389, 184] on div at bounding box center [309, 146] width 619 height 292
click at [348, 105] on img at bounding box center [309, 146] width 161 height 242
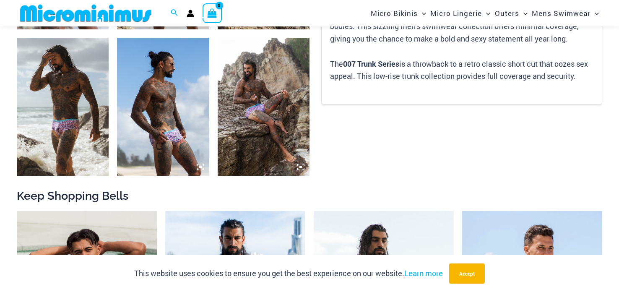
click at [152, 124] on img at bounding box center [163, 107] width 92 height 138
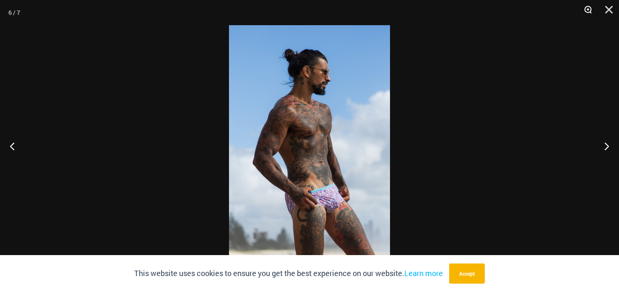
click at [588, 14] on button "Zoom" at bounding box center [585, 12] width 21 height 25
click at [574, 3] on div at bounding box center [309, 146] width 619 height 292
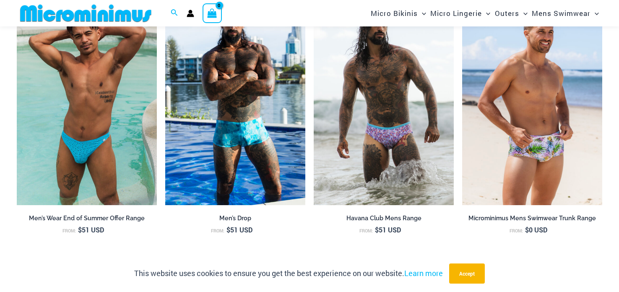
scroll to position [882, 0]
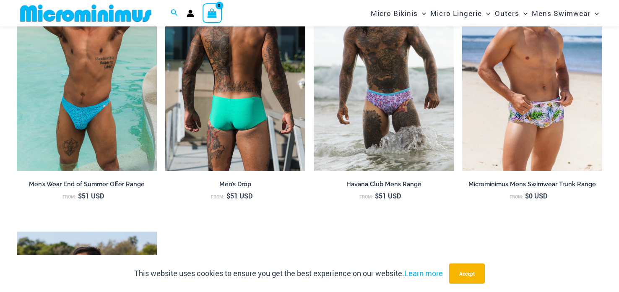
click at [256, 108] on img at bounding box center [235, 66] width 140 height 210
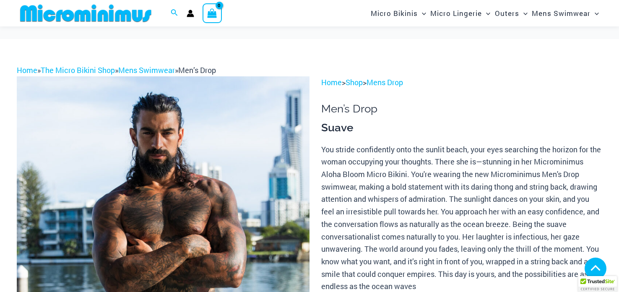
scroll to position [269, 0]
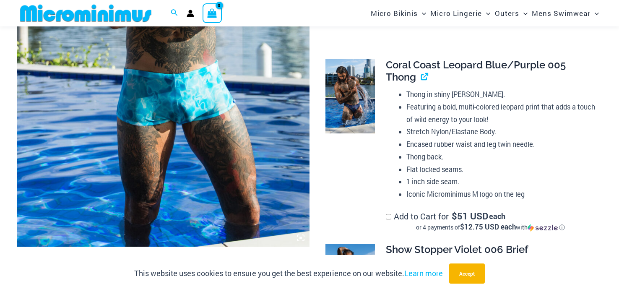
click at [216, 121] on img at bounding box center [163, 26] width 293 height 439
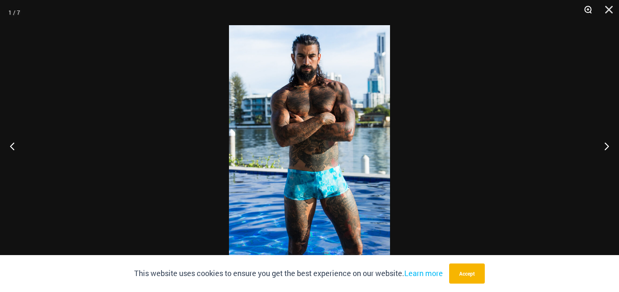
click at [590, 8] on button "Zoom" at bounding box center [585, 12] width 21 height 25
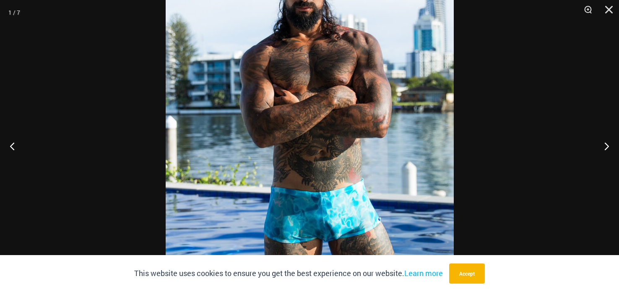
click at [376, 135] on img at bounding box center [310, 146] width 288 height 432
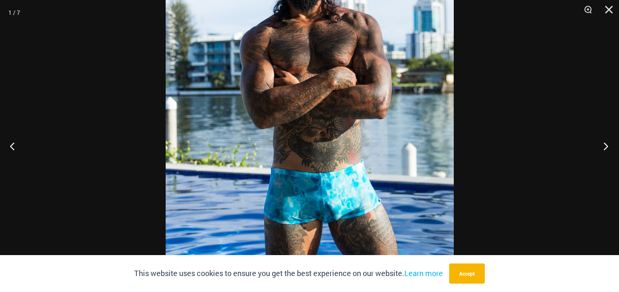
click at [607, 145] on button "Next" at bounding box center [603, 146] width 31 height 42
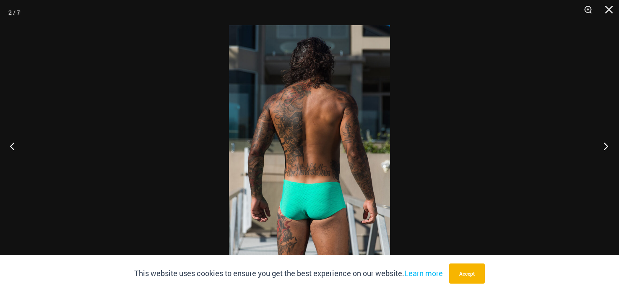
click at [598, 135] on button "Next" at bounding box center [603, 146] width 31 height 42
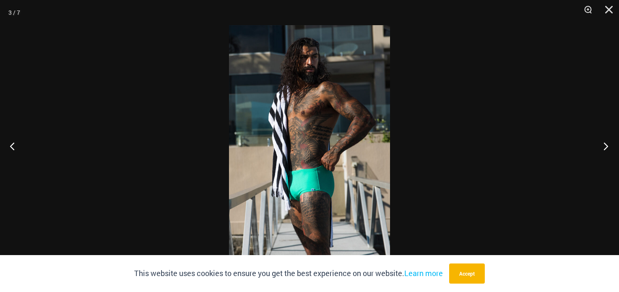
click at [597, 134] on button "Next" at bounding box center [603, 146] width 31 height 42
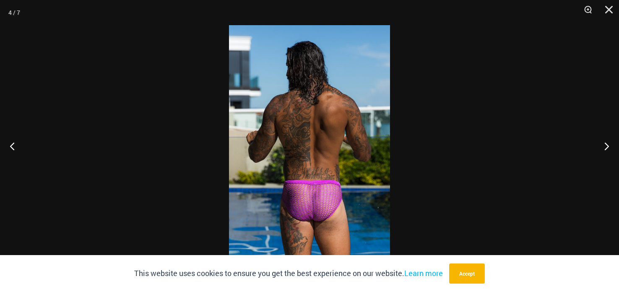
click at [586, 125] on div at bounding box center [309, 146] width 619 height 292
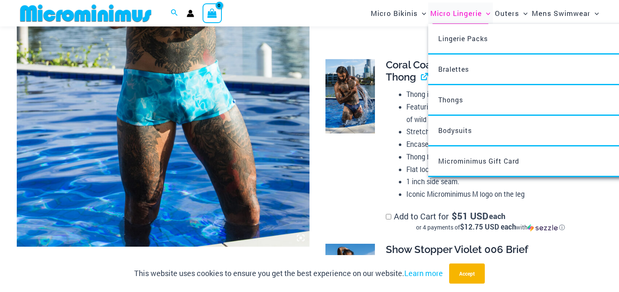
click at [452, 8] on span "Micro Lingerie" at bounding box center [456, 13] width 52 height 21
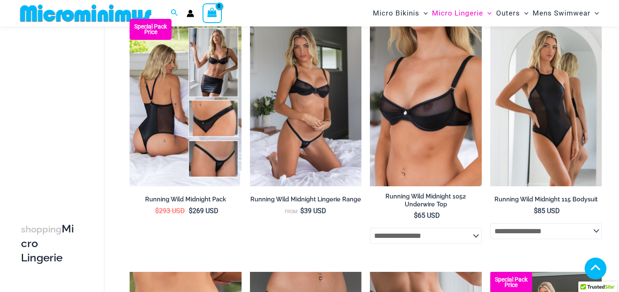
scroll to position [393, 0]
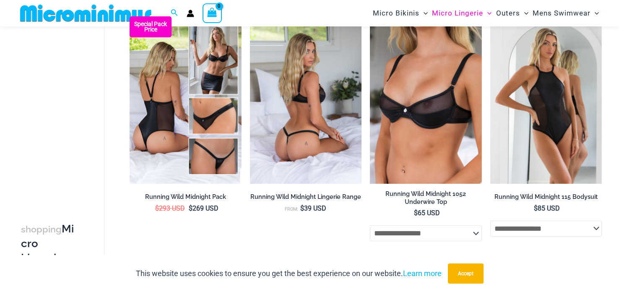
click at [289, 120] on img at bounding box center [306, 100] width 112 height 168
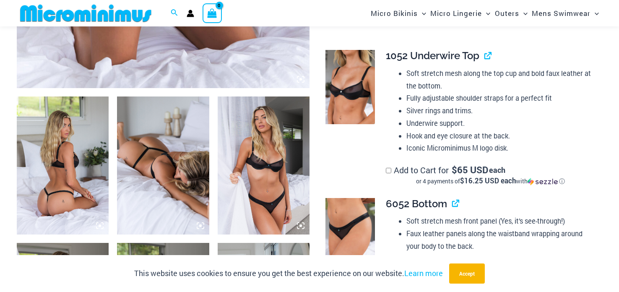
scroll to position [424, 0]
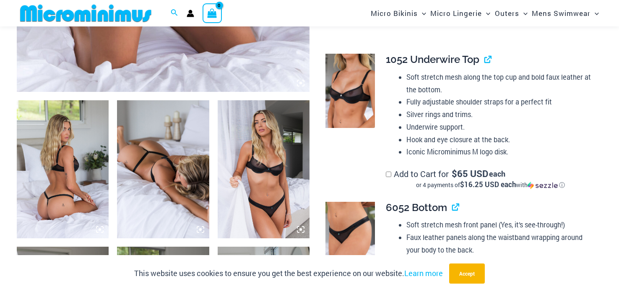
click at [151, 155] on img at bounding box center [163, 169] width 92 height 138
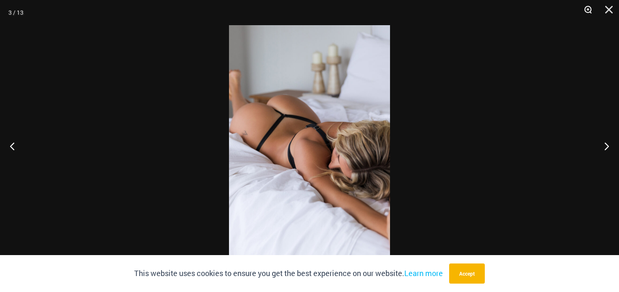
click at [590, 11] on button "Zoom" at bounding box center [585, 12] width 21 height 25
click at [588, 10] on button "Zoom" at bounding box center [585, 12] width 21 height 25
click at [588, 9] on button "Zoom" at bounding box center [585, 12] width 21 height 25
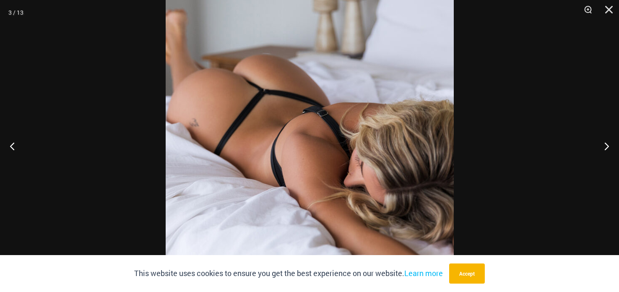
click at [326, 167] on img at bounding box center [310, 146] width 288 height 432
click at [322, 157] on img at bounding box center [310, 146] width 288 height 432
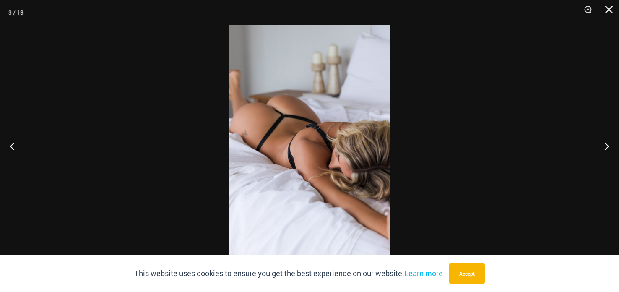
click at [316, 143] on img at bounding box center [309, 146] width 161 height 242
click at [316, 140] on img at bounding box center [309, 146] width 161 height 242
click at [315, 136] on img at bounding box center [309, 146] width 161 height 242
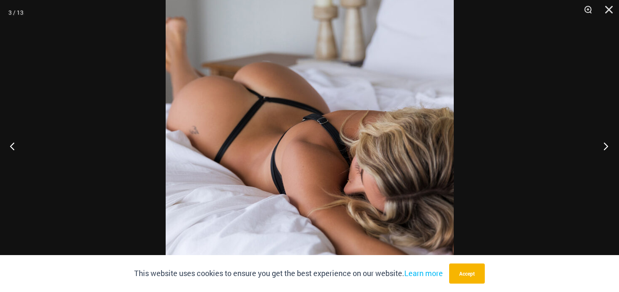
click at [609, 147] on button "Next" at bounding box center [603, 146] width 31 height 42
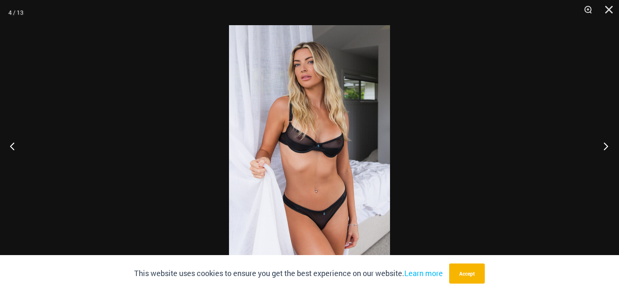
click at [606, 148] on button "Next" at bounding box center [603, 146] width 31 height 42
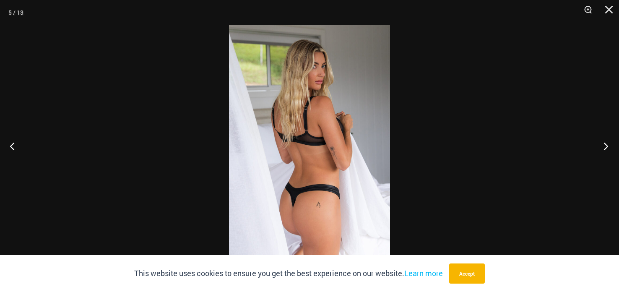
click at [606, 147] on button "Next" at bounding box center [603, 146] width 31 height 42
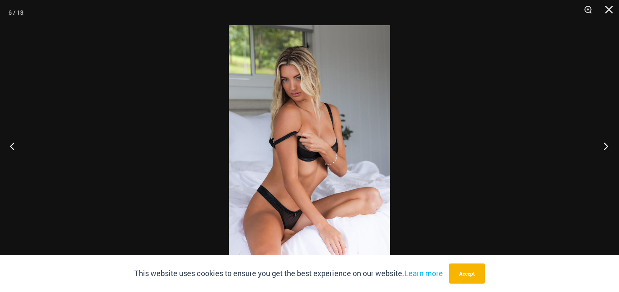
click at [605, 147] on button "Next" at bounding box center [603, 146] width 31 height 42
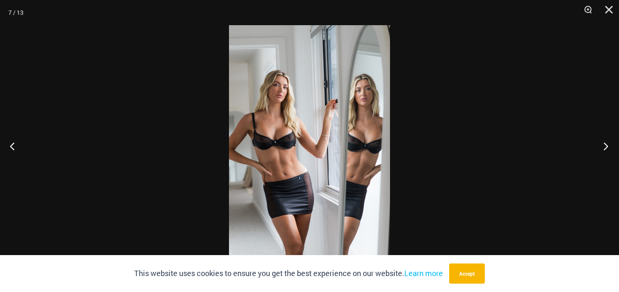
click at [605, 147] on button "Next" at bounding box center [603, 146] width 31 height 42
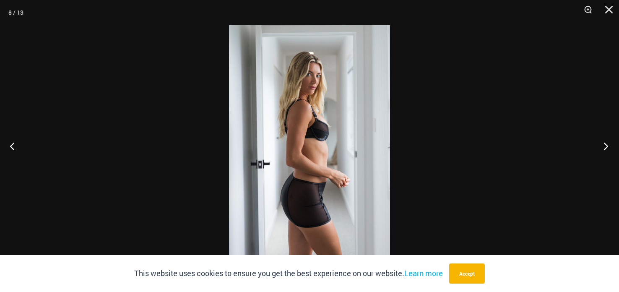
click at [605, 146] on button "Next" at bounding box center [603, 146] width 31 height 42
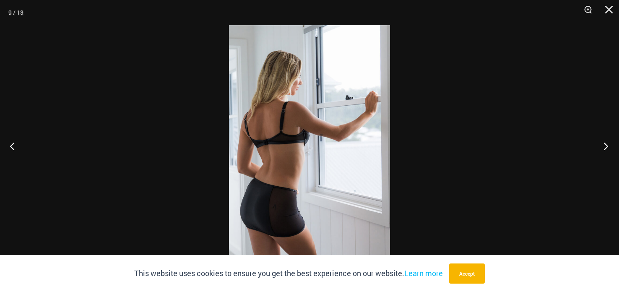
click at [605, 146] on button "Next" at bounding box center [603, 146] width 31 height 42
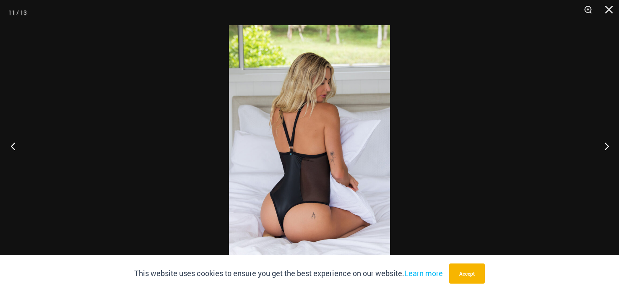
click at [16, 147] on button "Previous" at bounding box center [15, 146] width 31 height 42
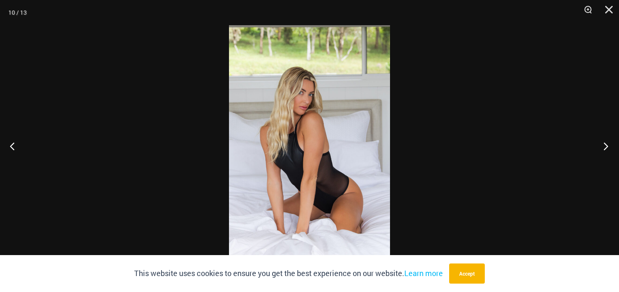
click at [604, 146] on button "Next" at bounding box center [603, 146] width 31 height 42
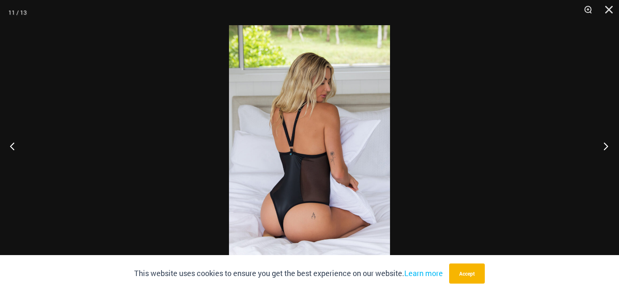
click at [604, 146] on button "Next" at bounding box center [603, 146] width 31 height 42
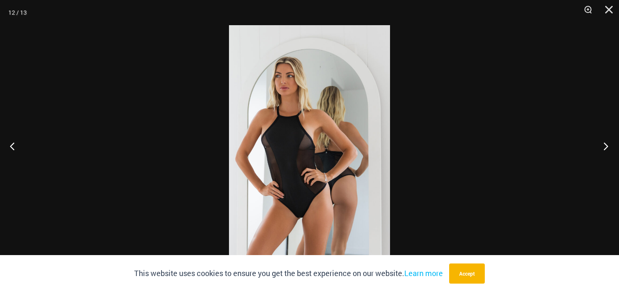
click at [604, 146] on button "Next" at bounding box center [603, 146] width 31 height 42
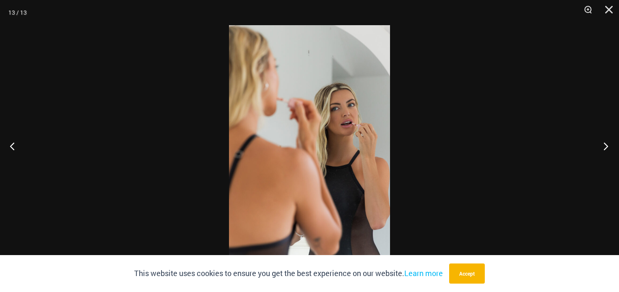
click at [604, 146] on button "Next" at bounding box center [603, 146] width 31 height 42
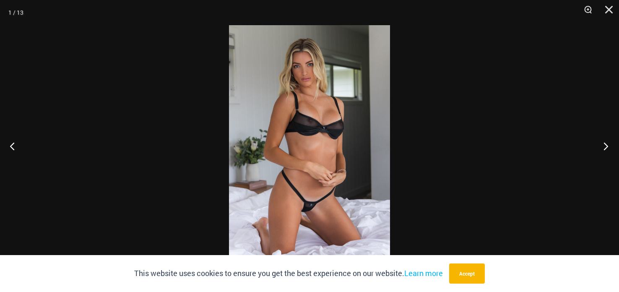
click at [604, 146] on button "Next" at bounding box center [603, 146] width 31 height 42
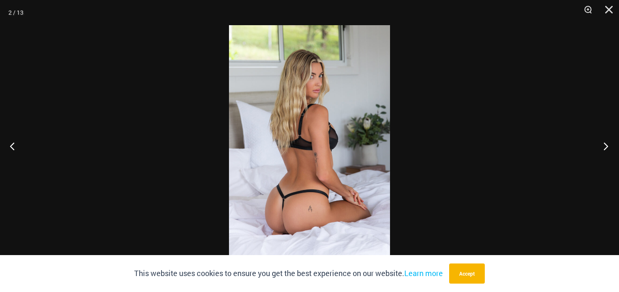
click at [602, 146] on button "Next" at bounding box center [603, 146] width 31 height 42
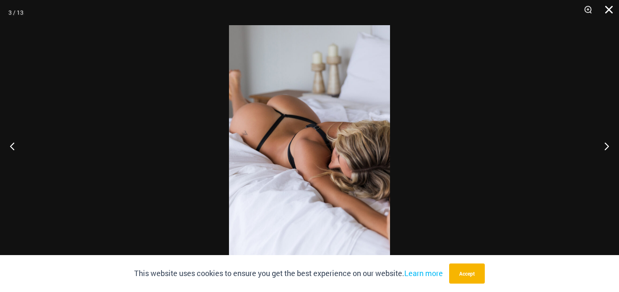
click at [607, 8] on button "Close" at bounding box center [606, 12] width 21 height 25
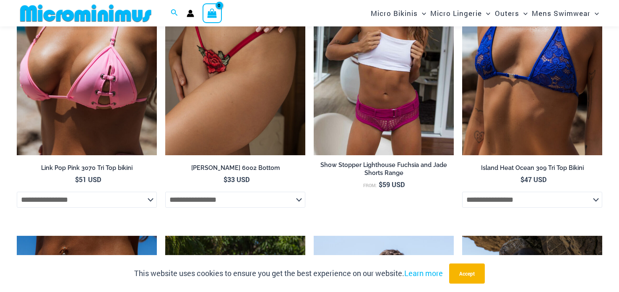
scroll to position [2200, 0]
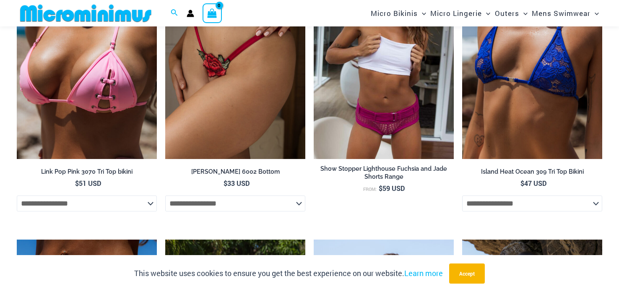
drag, startPoint x: 619, startPoint y: 135, endPoint x: 619, endPoint y: 184, distance: 49.1
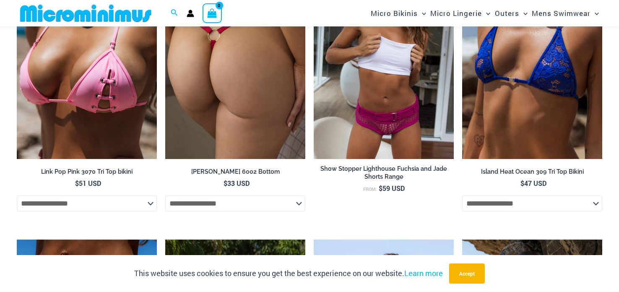
click at [250, 146] on img at bounding box center [235, 54] width 140 height 210
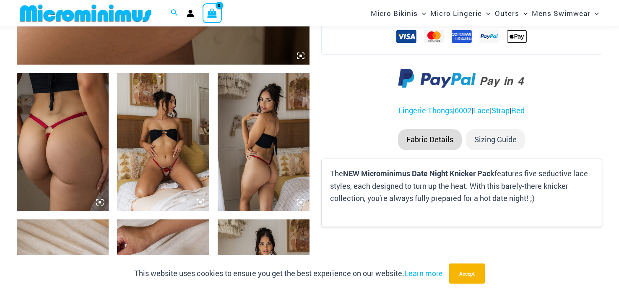
scroll to position [473, 0]
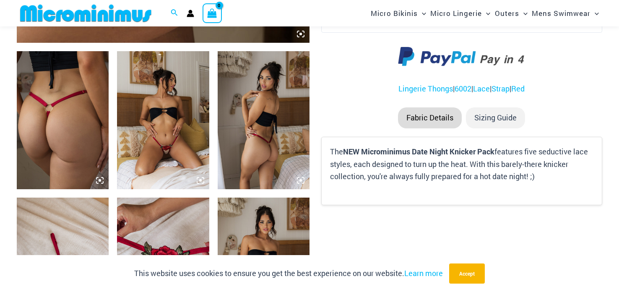
click at [91, 134] on img at bounding box center [63, 120] width 92 height 138
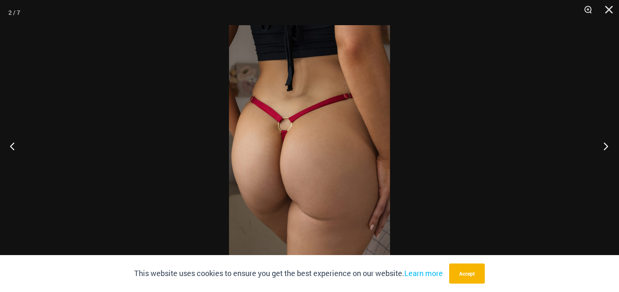
click at [604, 146] on button "Next" at bounding box center [603, 146] width 31 height 42
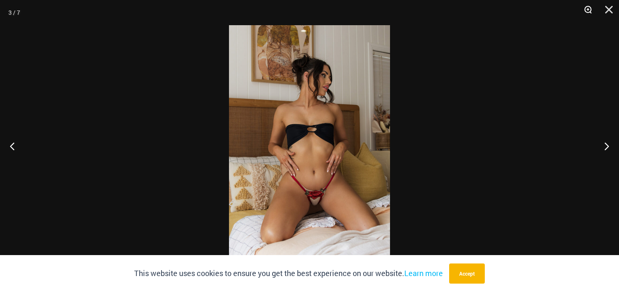
click at [588, 10] on button "Zoom" at bounding box center [585, 12] width 21 height 25
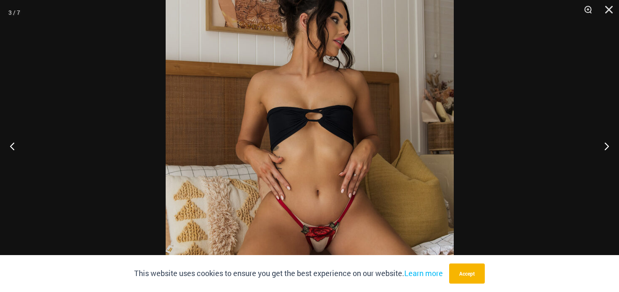
click at [404, 115] on img at bounding box center [310, 146] width 288 height 432
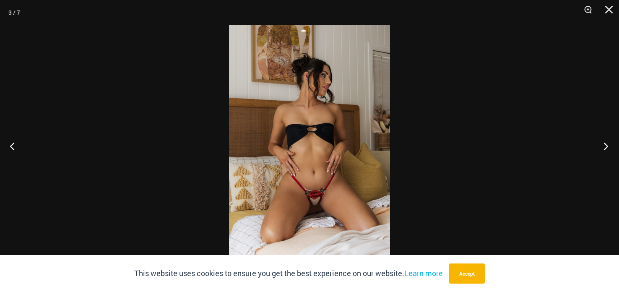
click at [606, 150] on button "Next" at bounding box center [603, 146] width 31 height 42
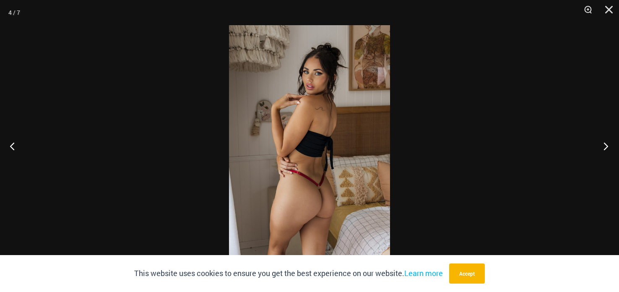
click at [604, 148] on button "Next" at bounding box center [603, 146] width 31 height 42
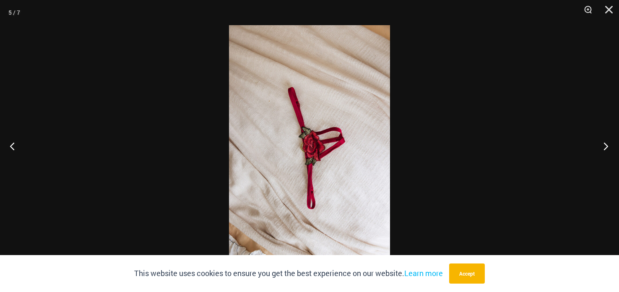
click at [604, 146] on button "Next" at bounding box center [603, 146] width 31 height 42
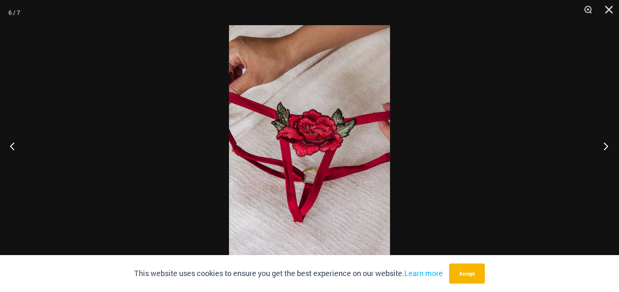
click at [602, 143] on button "Next" at bounding box center [603, 146] width 31 height 42
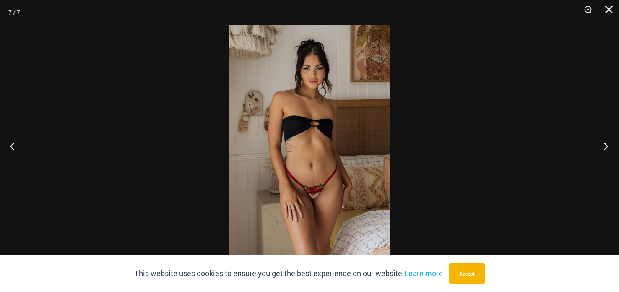
click at [600, 143] on button "Next" at bounding box center [603, 146] width 31 height 42
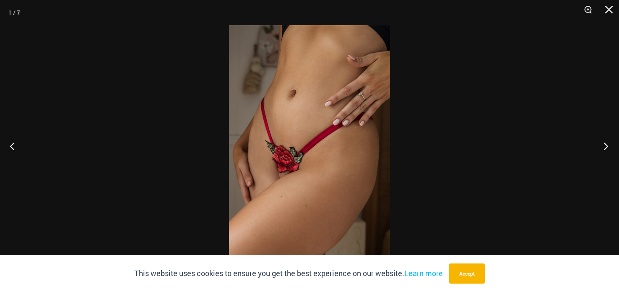
click at [597, 141] on button "Next" at bounding box center [603, 146] width 31 height 42
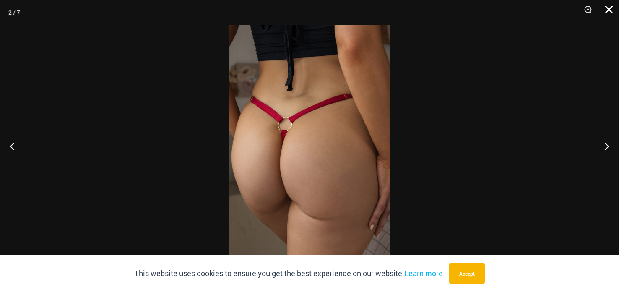
click at [610, 9] on button "Close" at bounding box center [606, 12] width 21 height 25
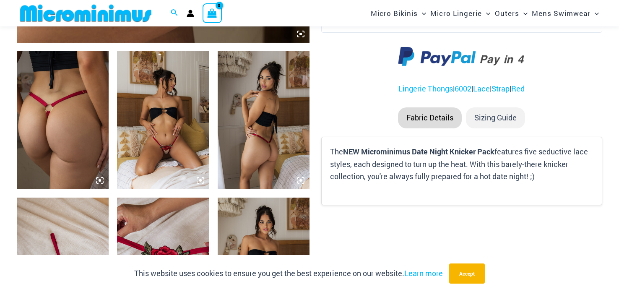
click at [258, 130] on img at bounding box center [264, 120] width 92 height 138
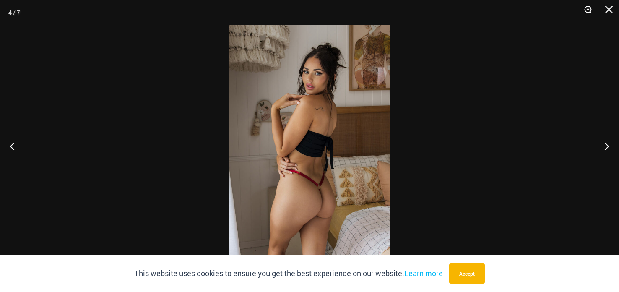
click at [586, 9] on button "Zoom" at bounding box center [585, 12] width 21 height 25
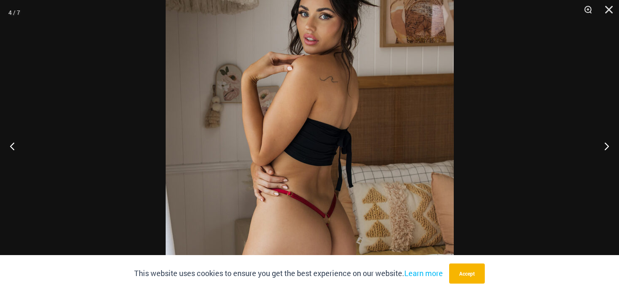
click at [252, 163] on img at bounding box center [310, 146] width 288 height 432
click at [272, 118] on img at bounding box center [310, 146] width 288 height 432
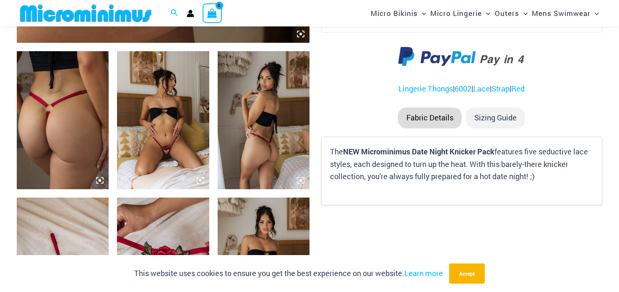
click at [243, 148] on img at bounding box center [264, 120] width 92 height 138
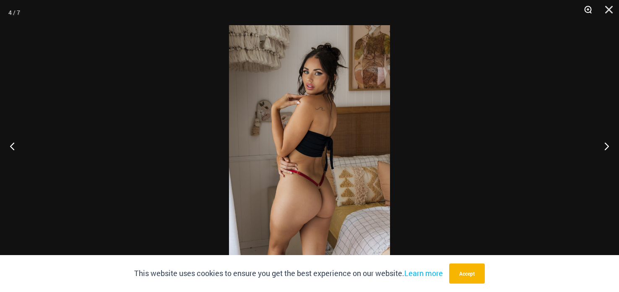
click at [591, 10] on button "Zoom" at bounding box center [585, 12] width 21 height 25
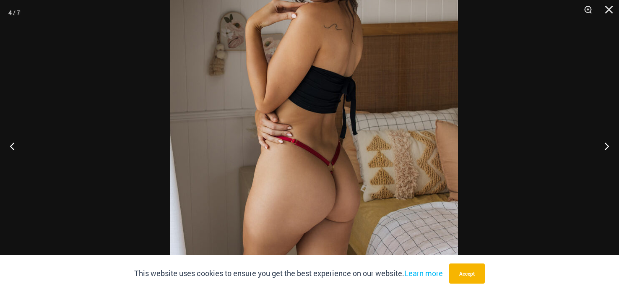
click at [281, 114] on img at bounding box center [314, 94] width 288 height 432
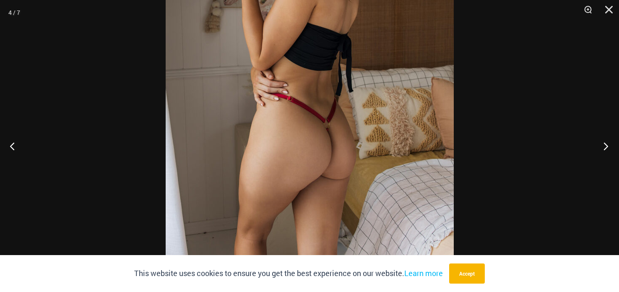
click at [600, 149] on button "Next" at bounding box center [603, 146] width 31 height 42
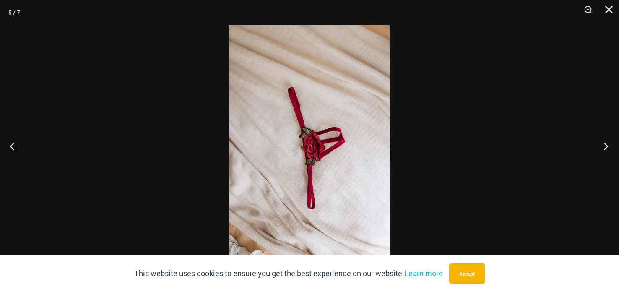
click at [598, 144] on button "Next" at bounding box center [603, 146] width 31 height 42
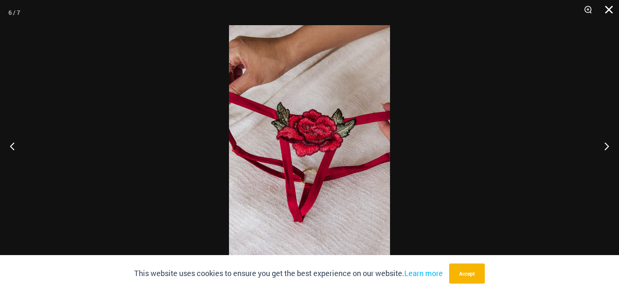
click at [604, 12] on button "Close" at bounding box center [606, 12] width 21 height 25
click at [604, 13] on button "Close" at bounding box center [606, 12] width 21 height 25
